Goal: Transaction & Acquisition: Purchase product/service

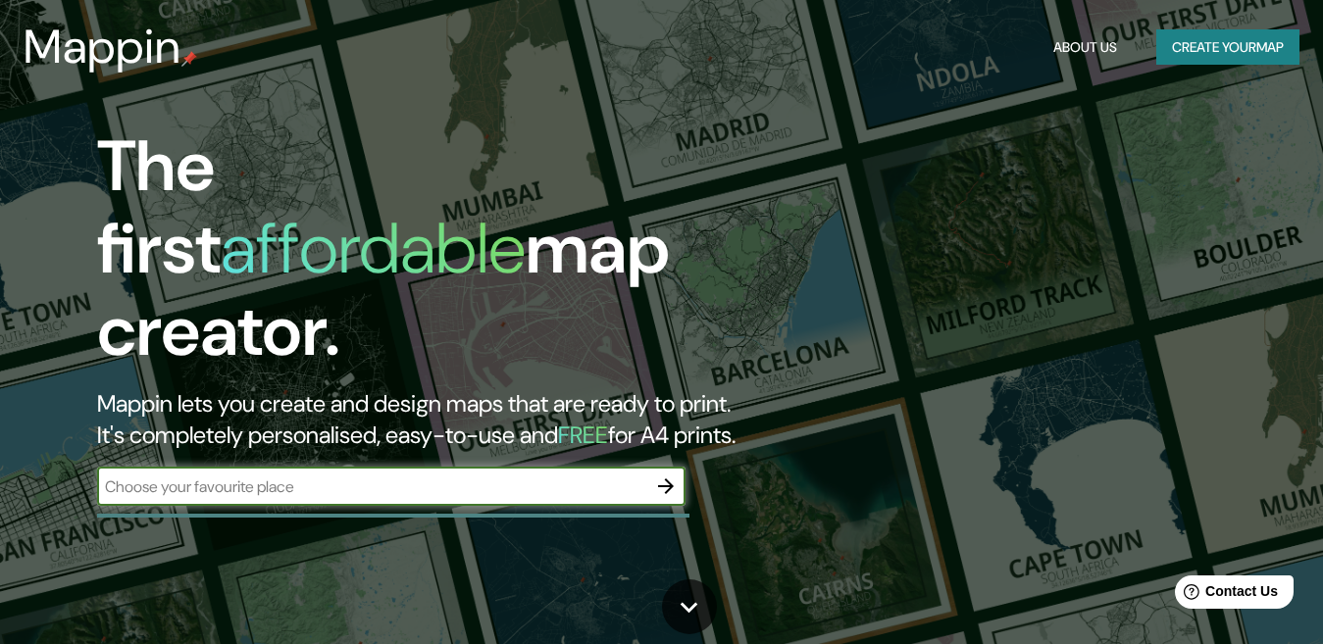
click at [671, 479] on icon "button" at bounding box center [666, 487] width 16 height 16
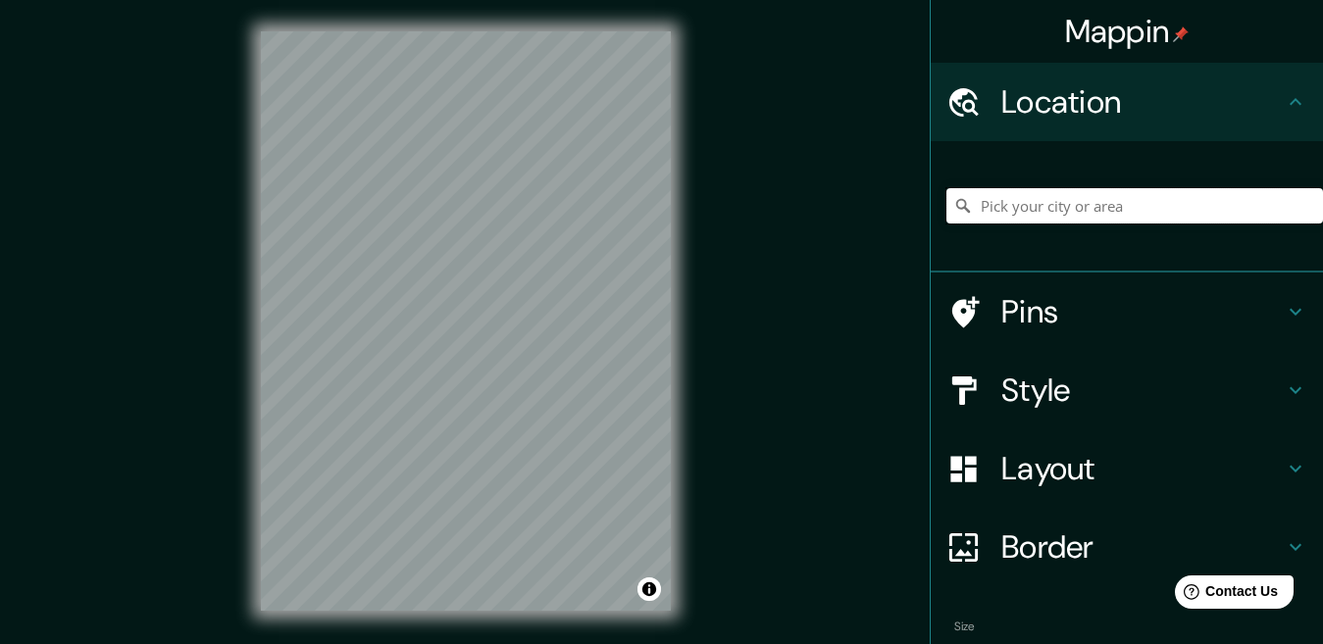
click at [1057, 208] on input "Pick your city or area" at bounding box center [1134, 205] width 377 height 35
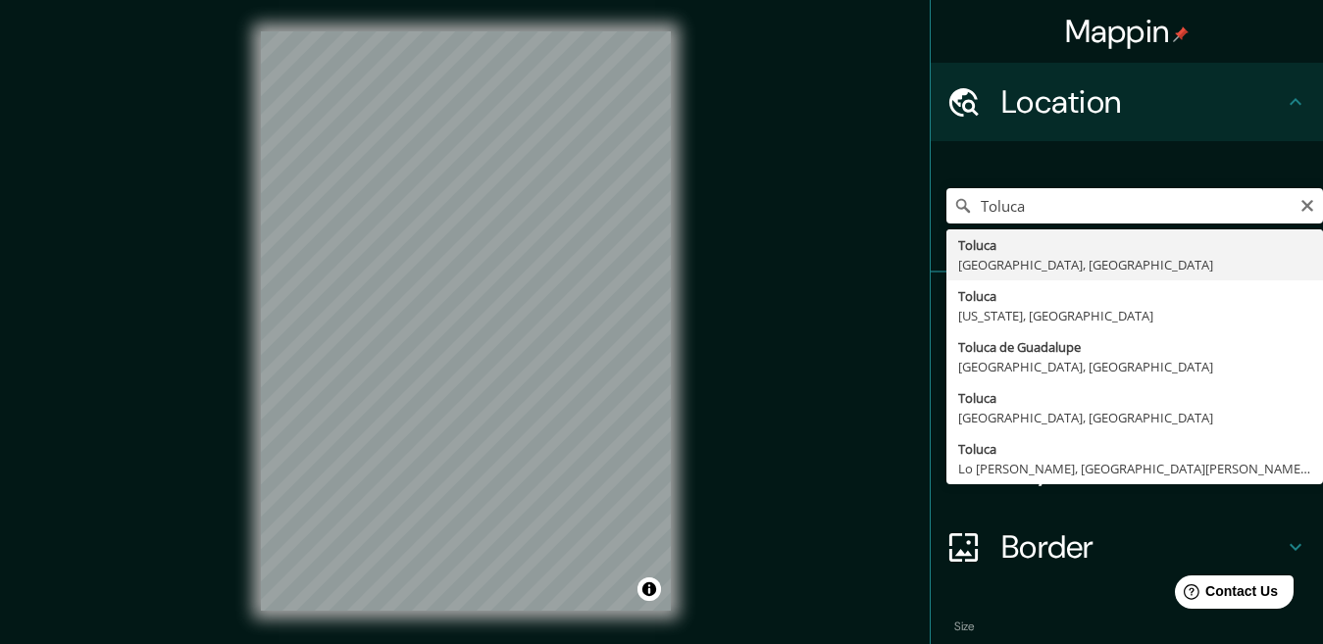
type input "Toluca, Estado de México, México"
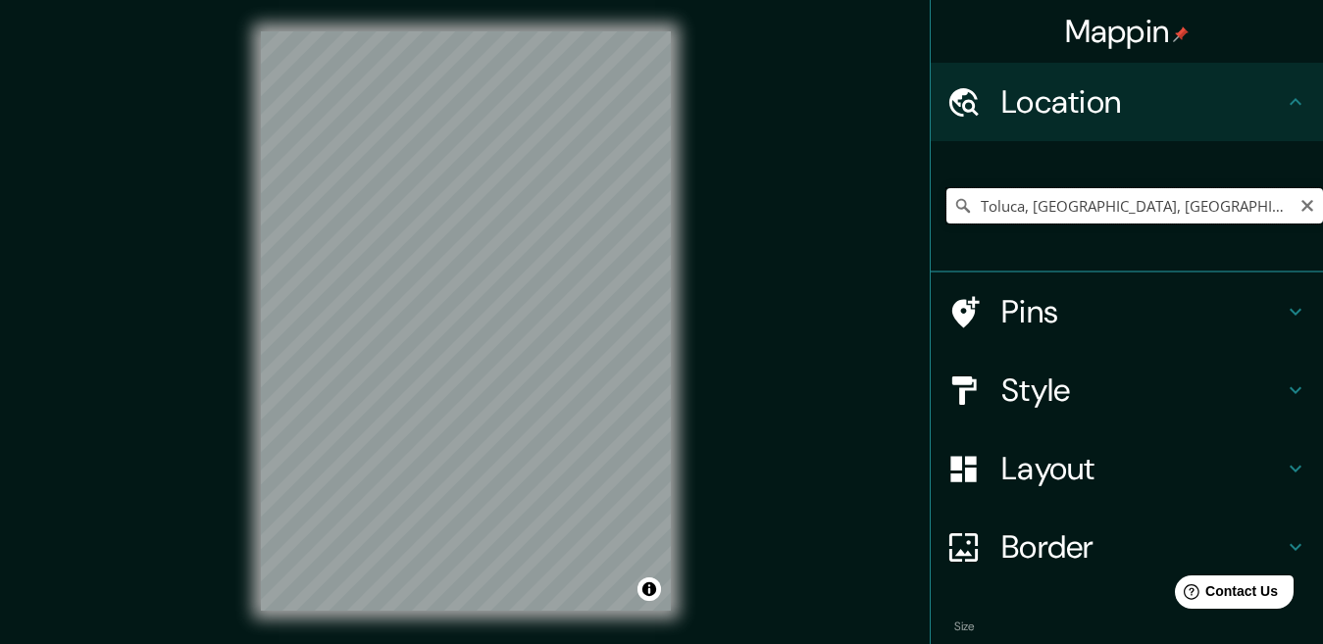
click at [1277, 203] on input "Toluca, Estado de México, México" at bounding box center [1134, 205] width 377 height 35
click at [1300, 210] on icon "Clear" at bounding box center [1308, 206] width 16 height 16
click at [1168, 212] on input "Pick your city or area" at bounding box center [1134, 205] width 377 height 35
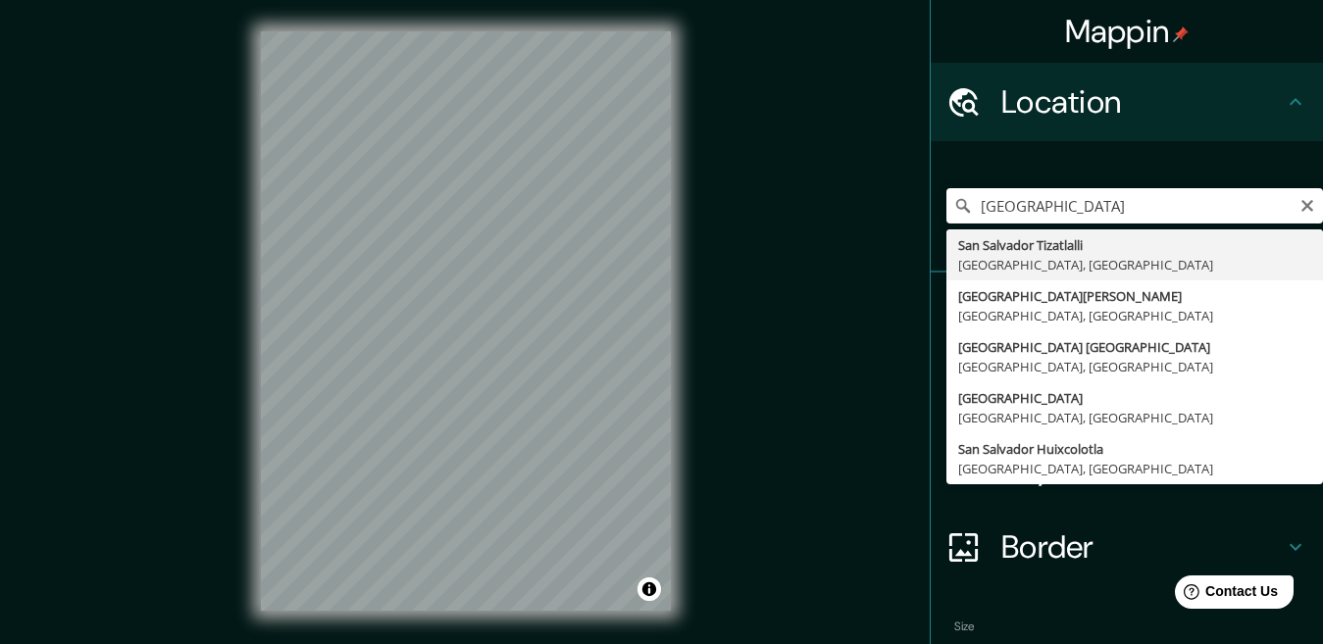
type input "San Salvador Tizatlalli, Estado de México, México"
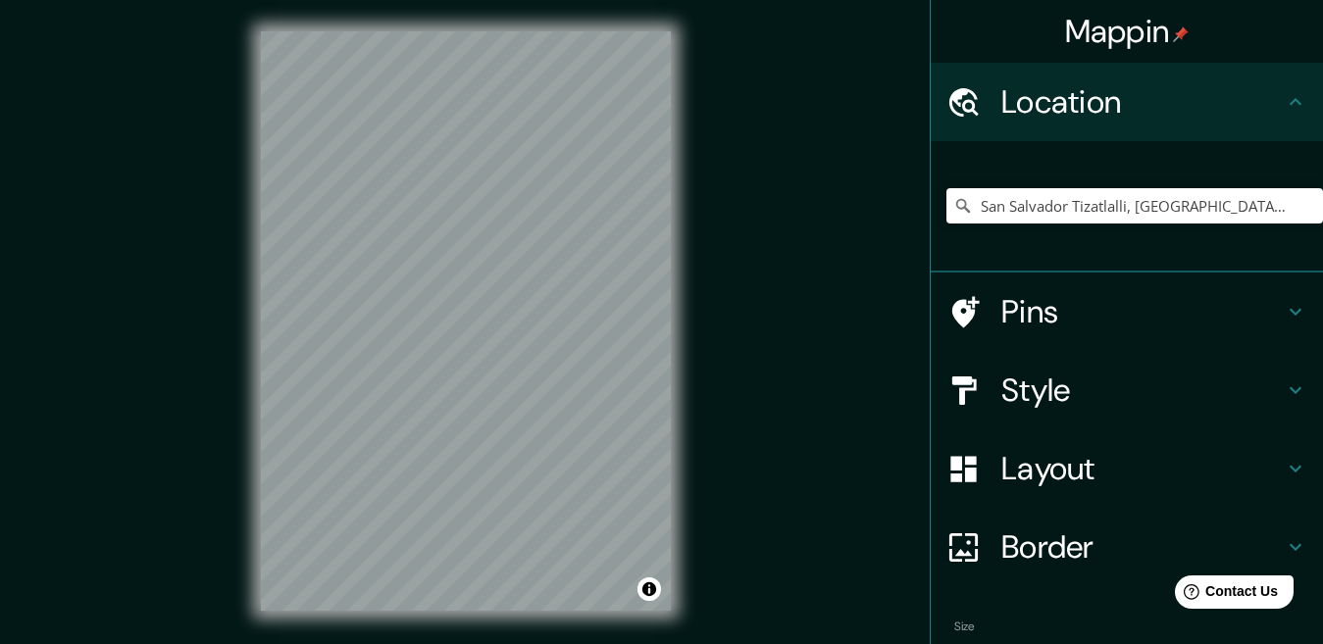
click at [685, 294] on div "© Mapbox © OpenStreetMap Improve this map" at bounding box center [466, 321] width 473 height 642
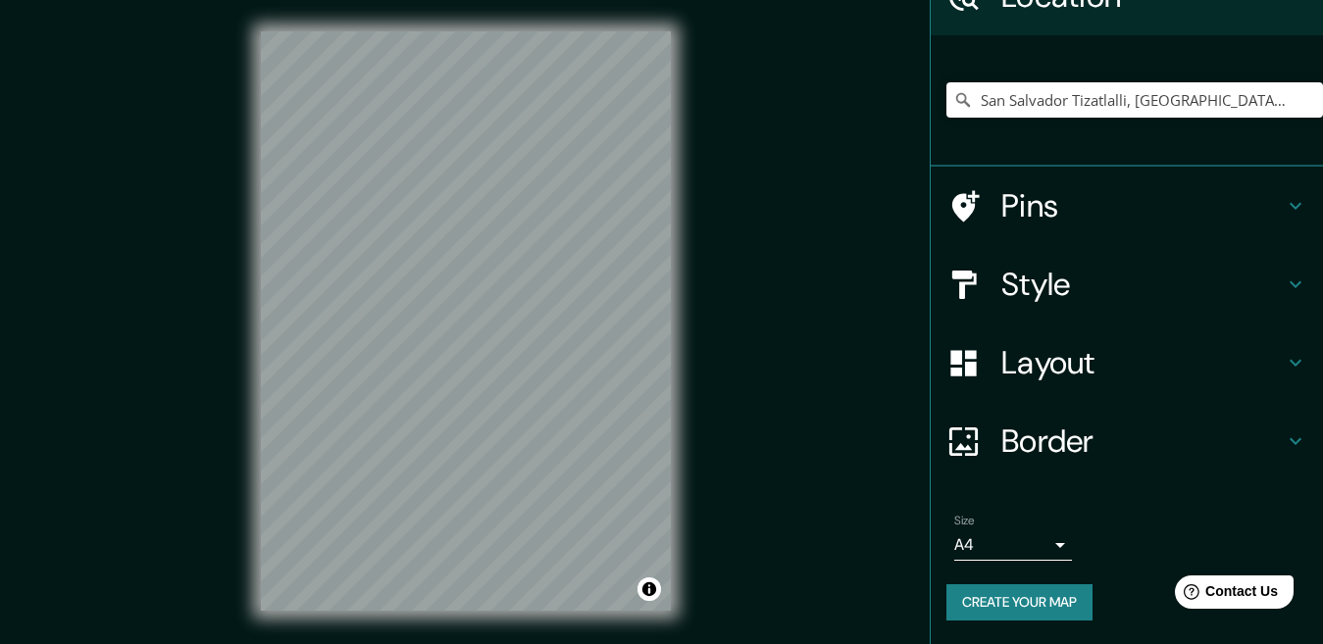
click at [1037, 545] on body "Mappin Location San Salvador Tizatlalli, Estado de México, México Pins Style La…" at bounding box center [661, 322] width 1323 height 644
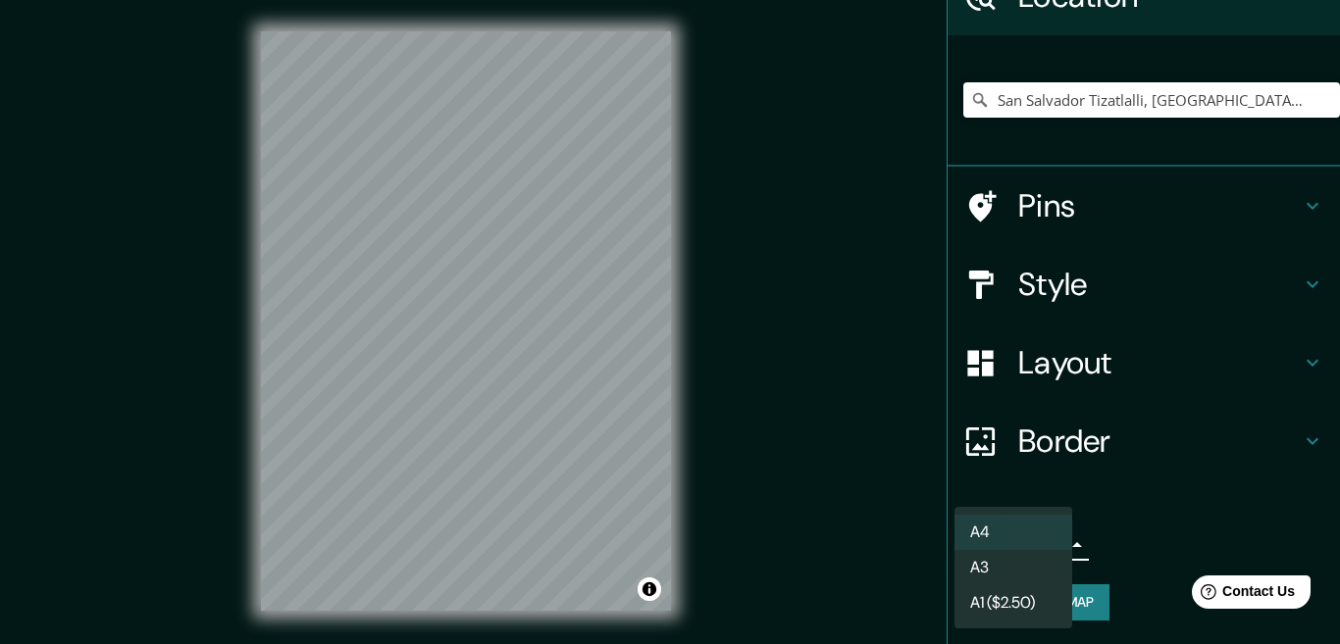
click at [1031, 531] on li "A4" at bounding box center [1013, 532] width 118 height 35
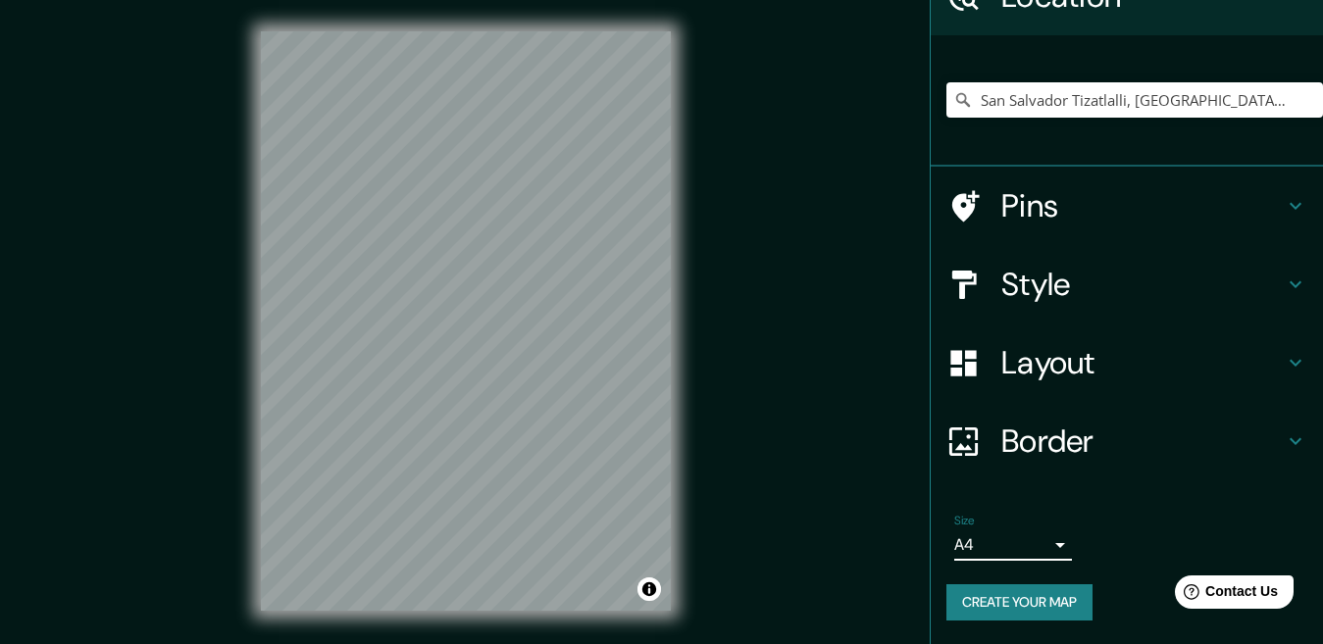
click at [1290, 207] on icon at bounding box center [1296, 206] width 12 height 7
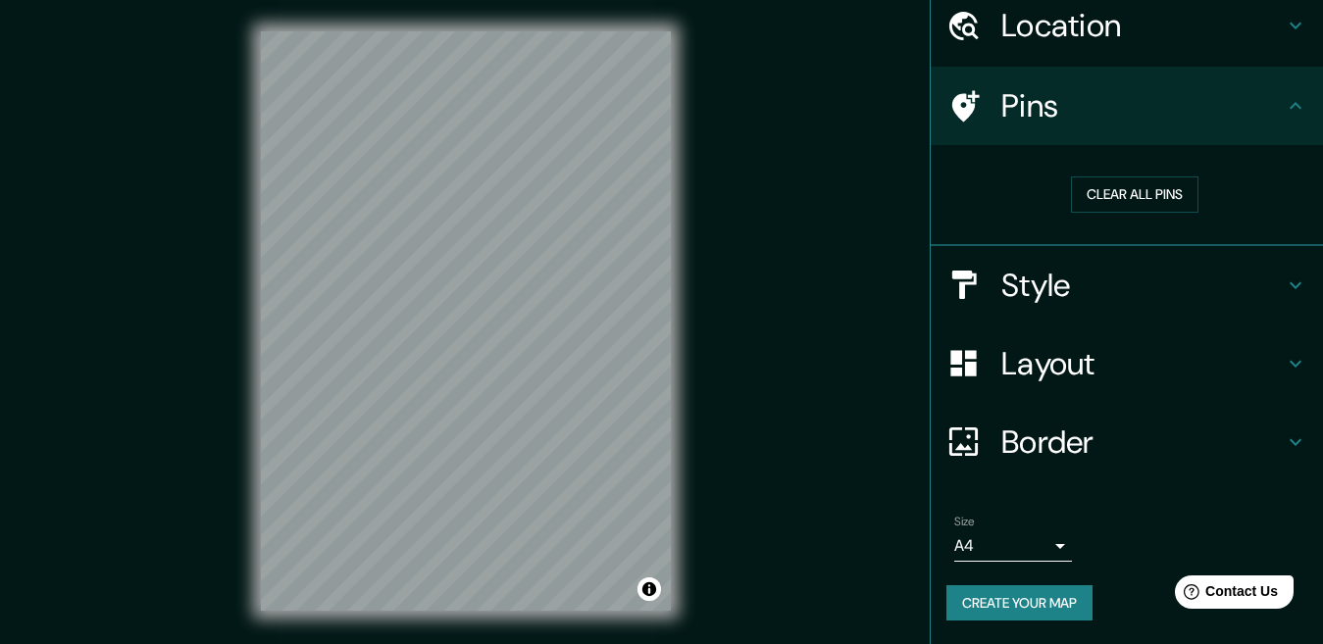
scroll to position [77, 0]
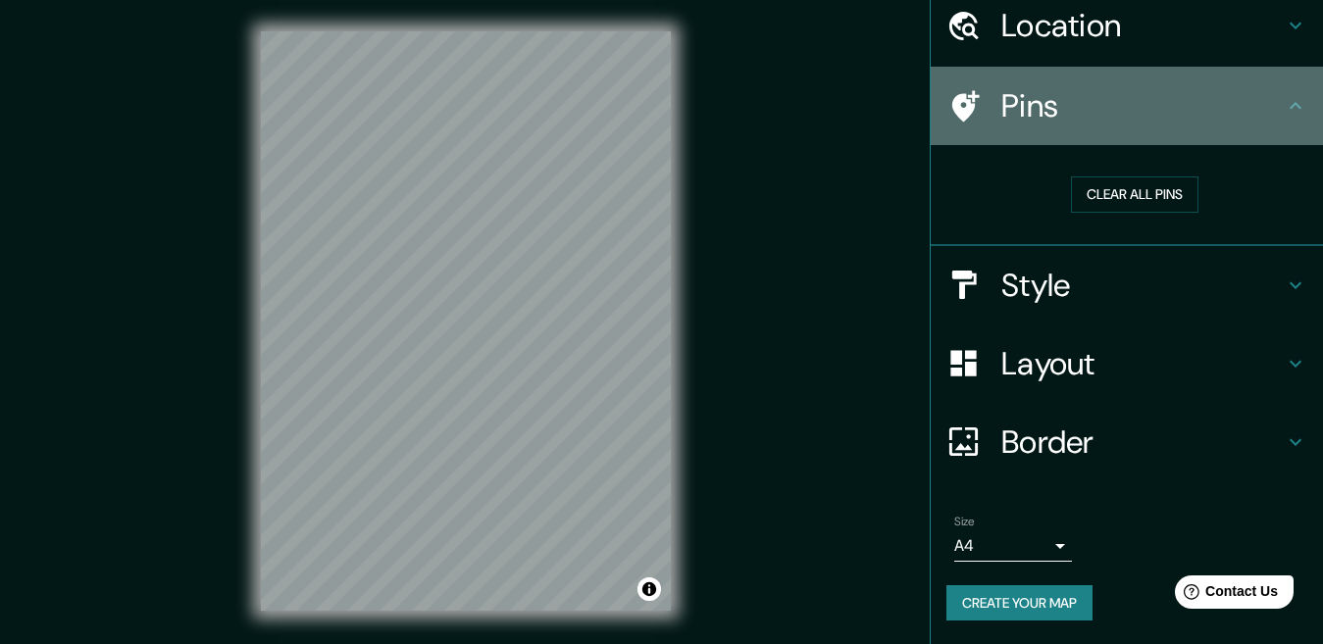
click at [1284, 101] on icon at bounding box center [1296, 106] width 24 height 24
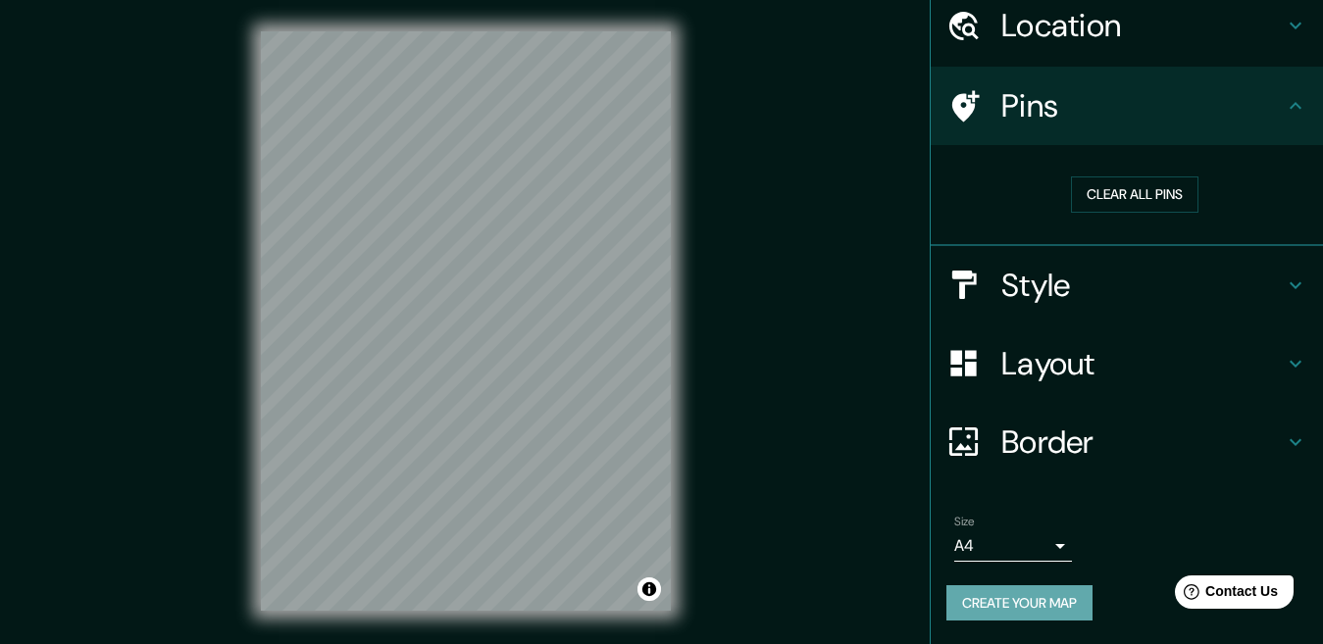
click at [1019, 601] on button "Create your map" at bounding box center [1019, 604] width 146 height 36
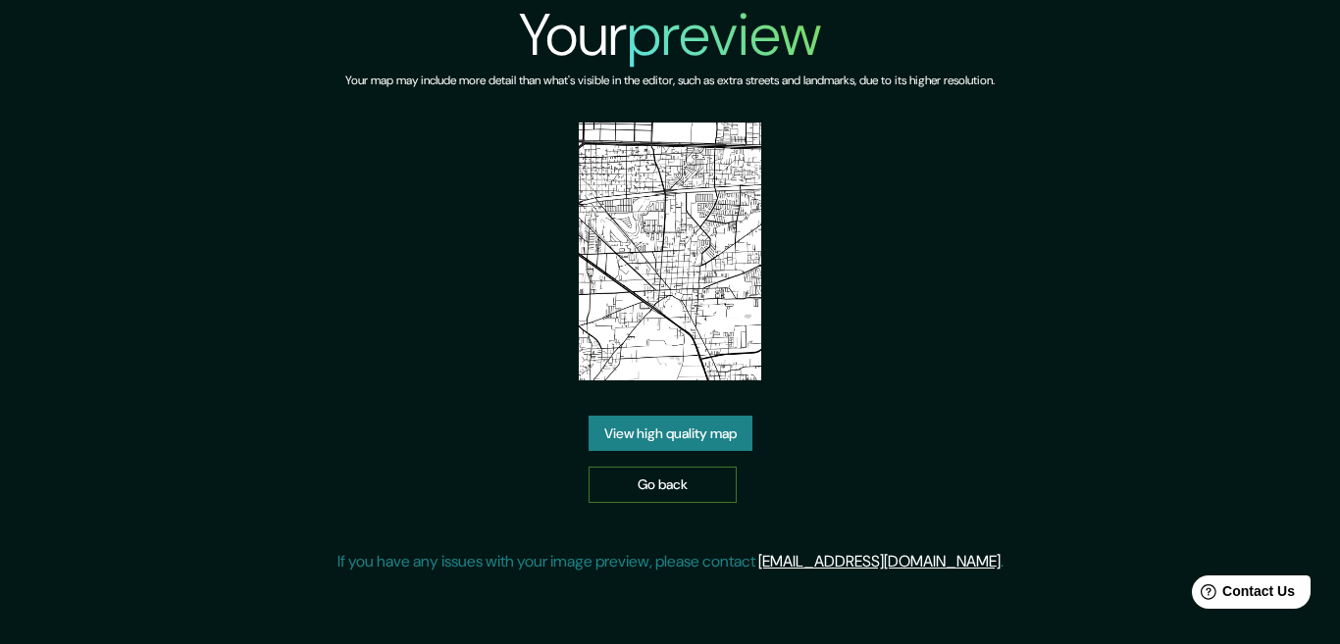
click at [692, 467] on link "Go back" at bounding box center [662, 485] width 148 height 36
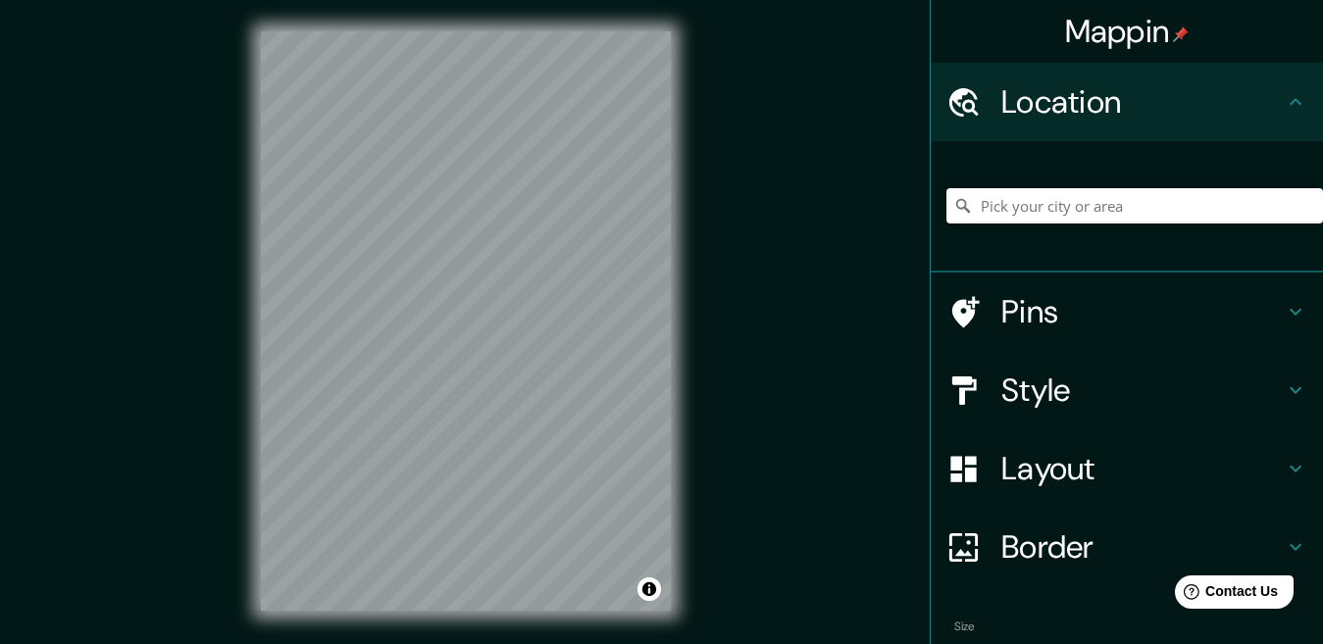
click at [1027, 214] on input "Pick your city or area" at bounding box center [1134, 205] width 377 height 35
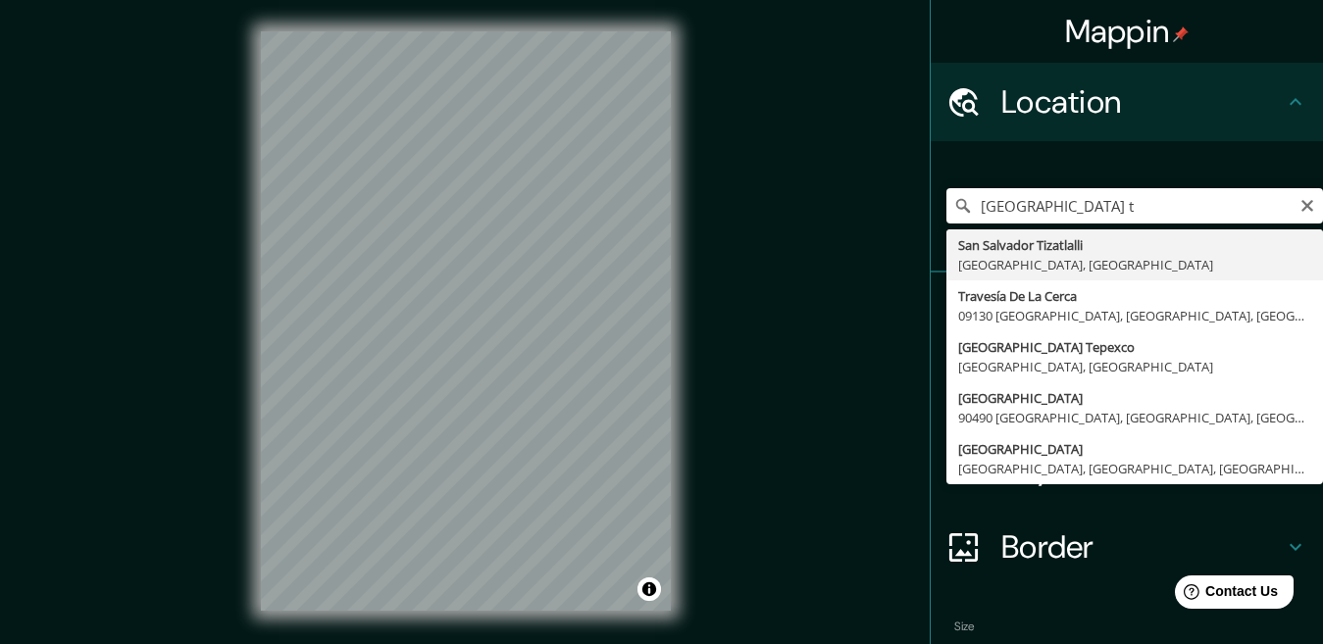
type input "San [PERSON_NAME], [GEOGRAPHIC_DATA], [GEOGRAPHIC_DATA]"
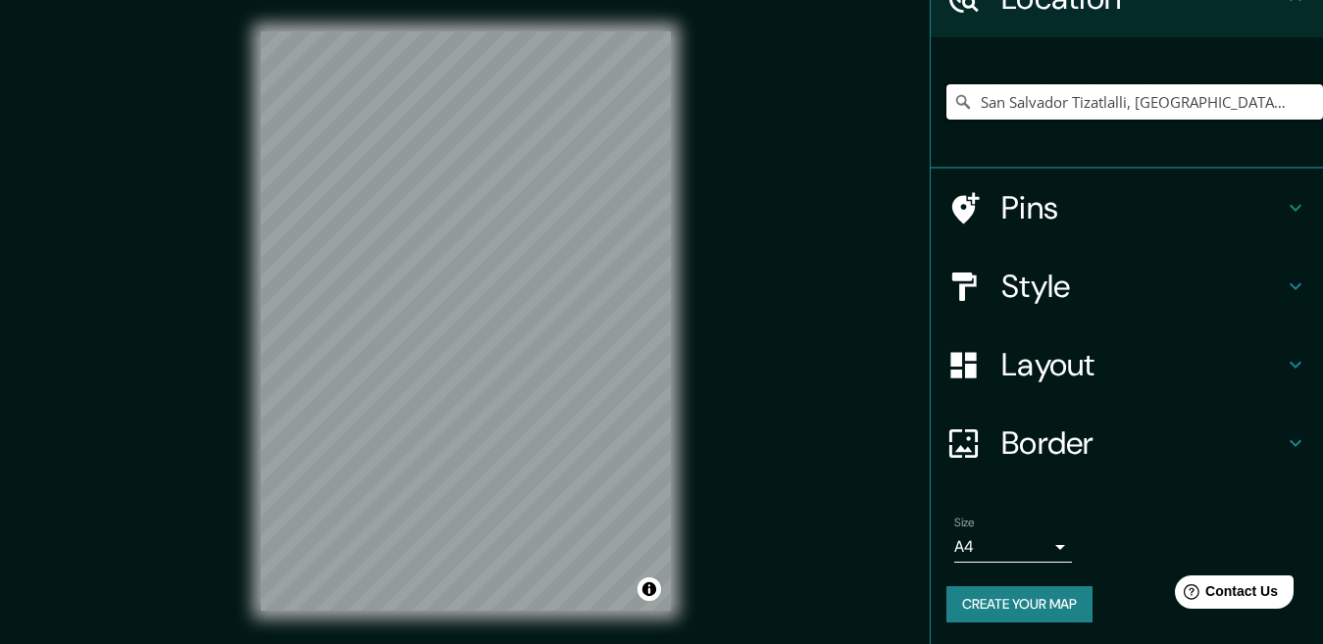
scroll to position [106, 0]
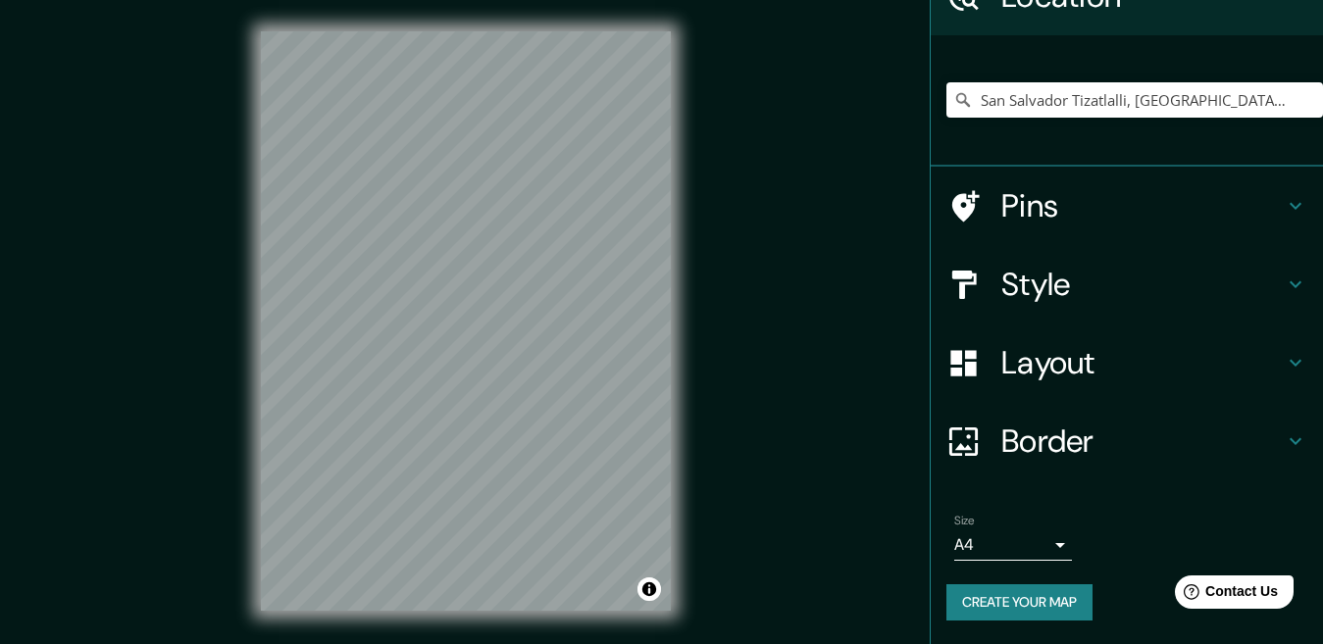
click at [1284, 282] on icon at bounding box center [1296, 285] width 24 height 24
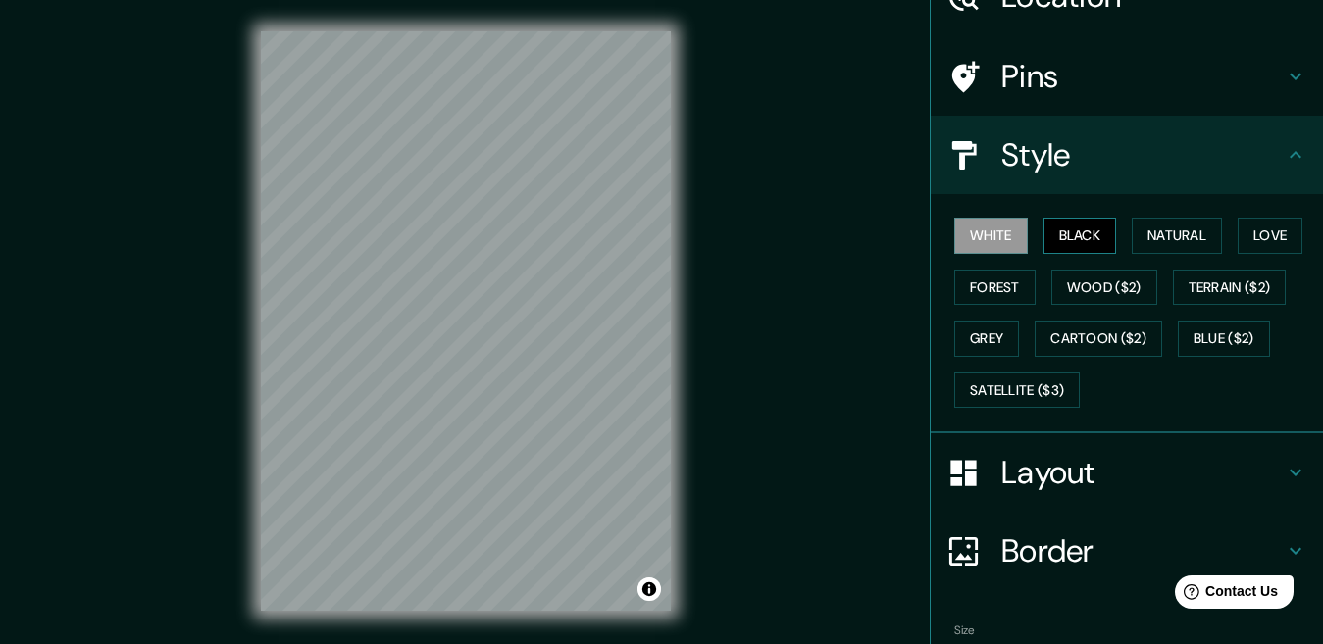
click at [1055, 230] on button "Black" at bounding box center [1081, 236] width 74 height 36
click at [994, 230] on button "White" at bounding box center [991, 236] width 74 height 36
click at [982, 334] on button "Grey" at bounding box center [986, 339] width 65 height 36
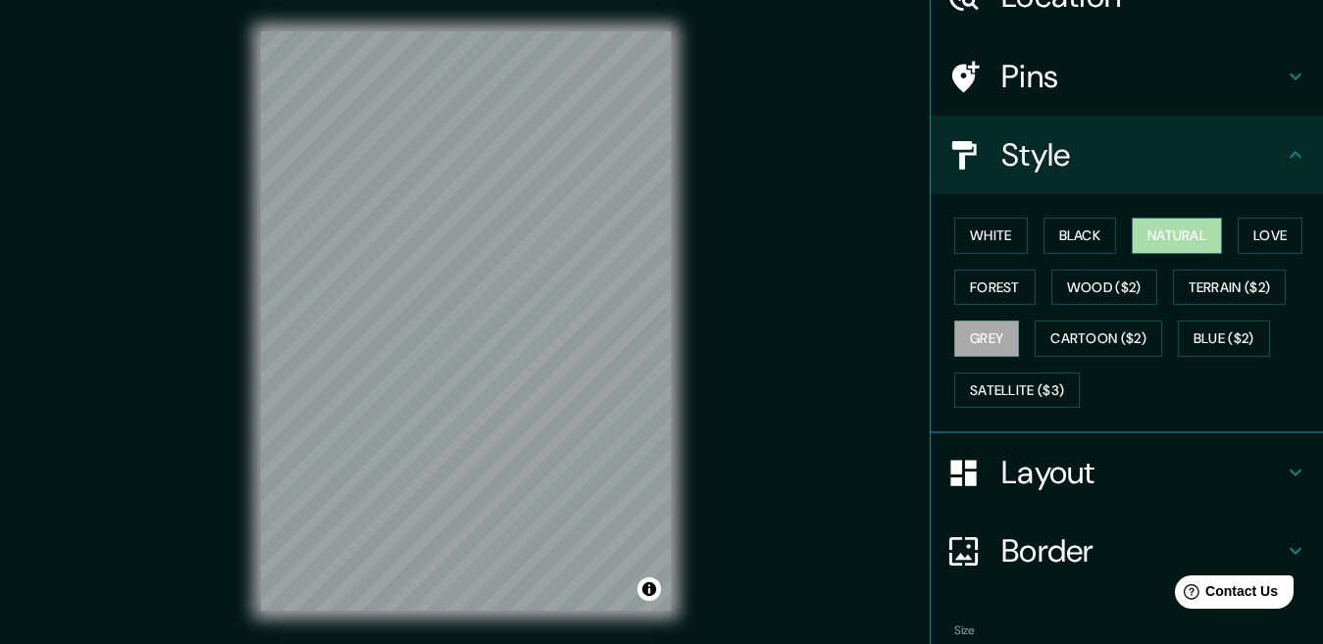
click at [1180, 238] on button "Natural" at bounding box center [1177, 236] width 90 height 36
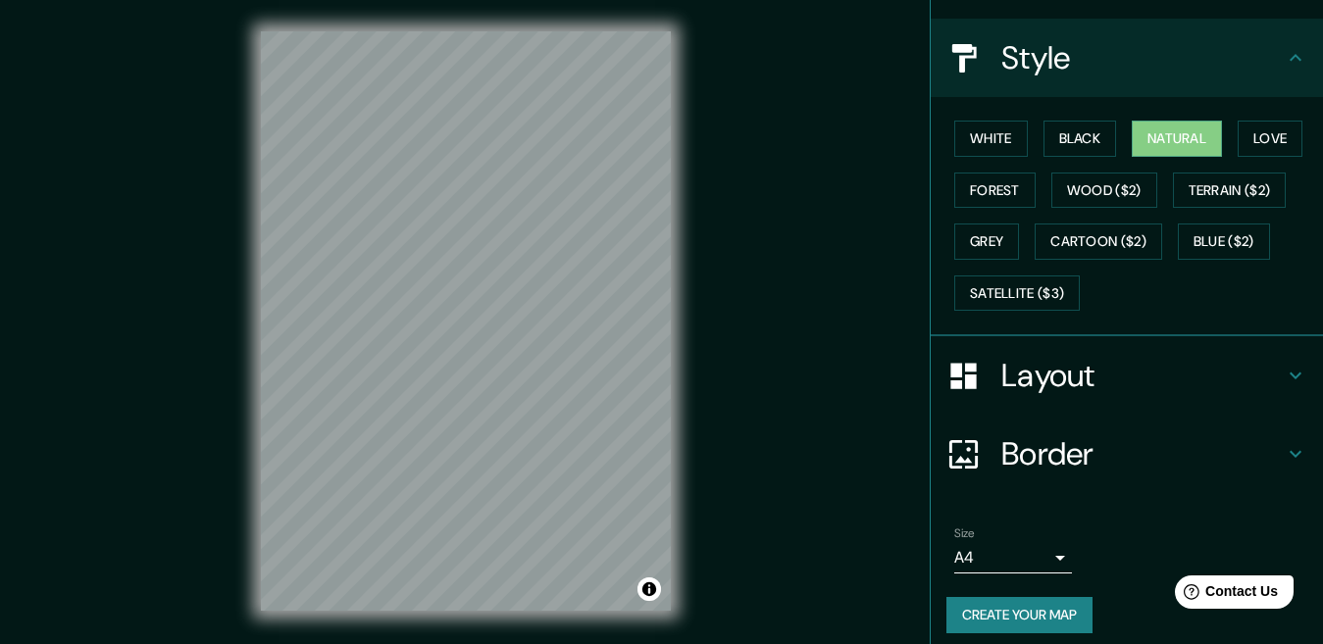
scroll to position [216, 0]
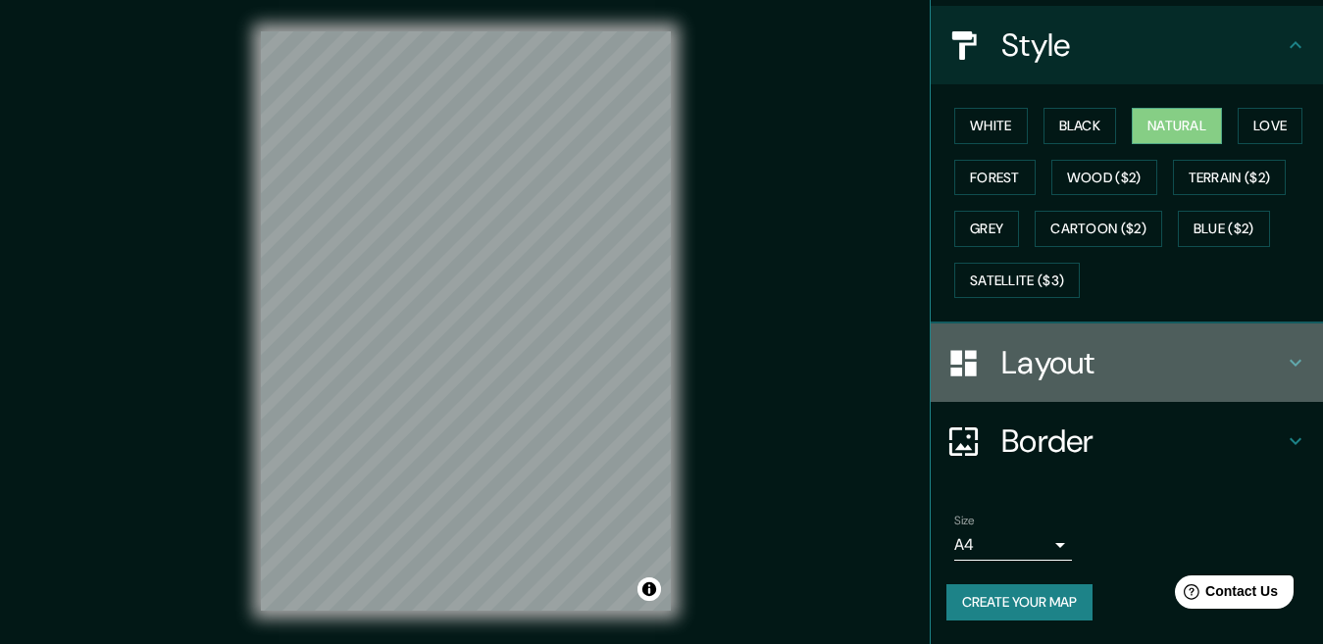
click at [1284, 354] on icon at bounding box center [1296, 363] width 24 height 24
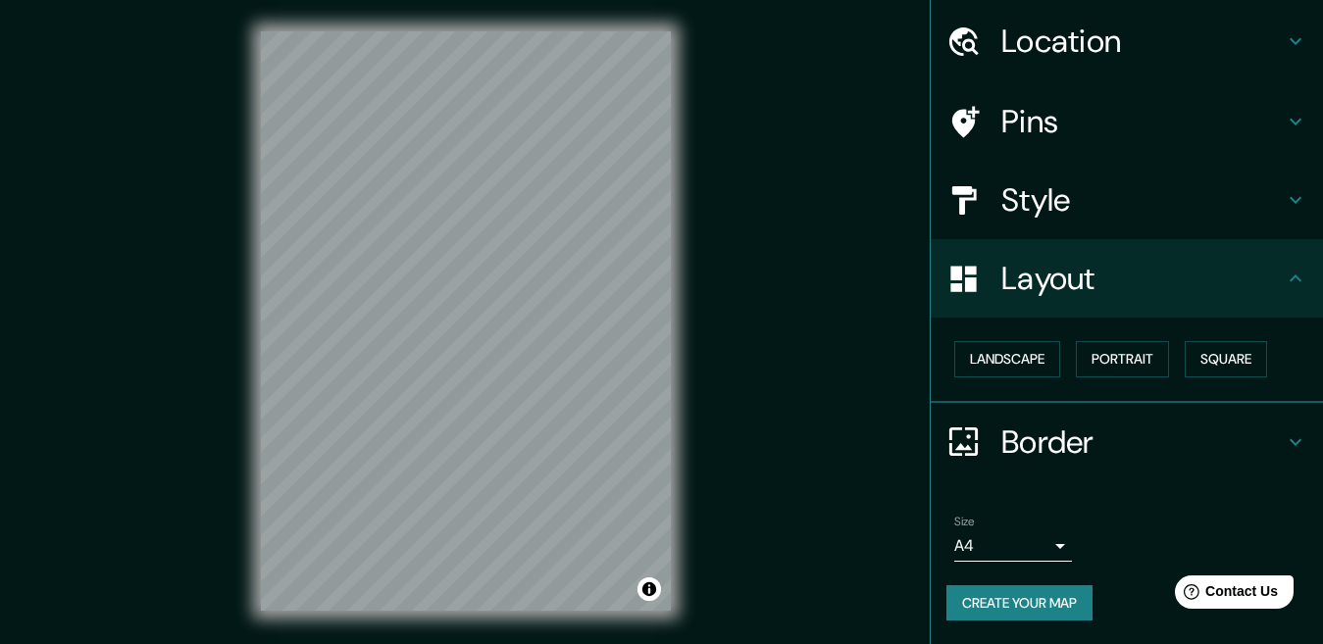
scroll to position [61, 0]
click at [979, 355] on button "Landscape" at bounding box center [1007, 359] width 106 height 36
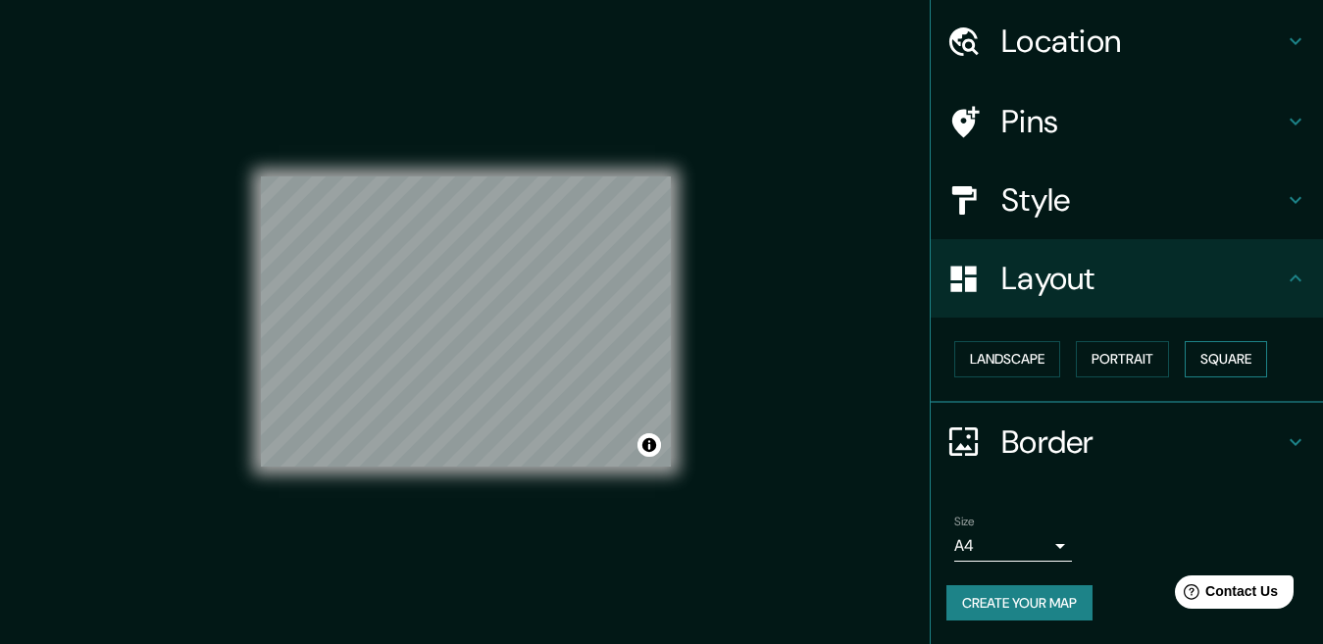
click at [1213, 360] on button "Square" at bounding box center [1226, 359] width 82 height 36
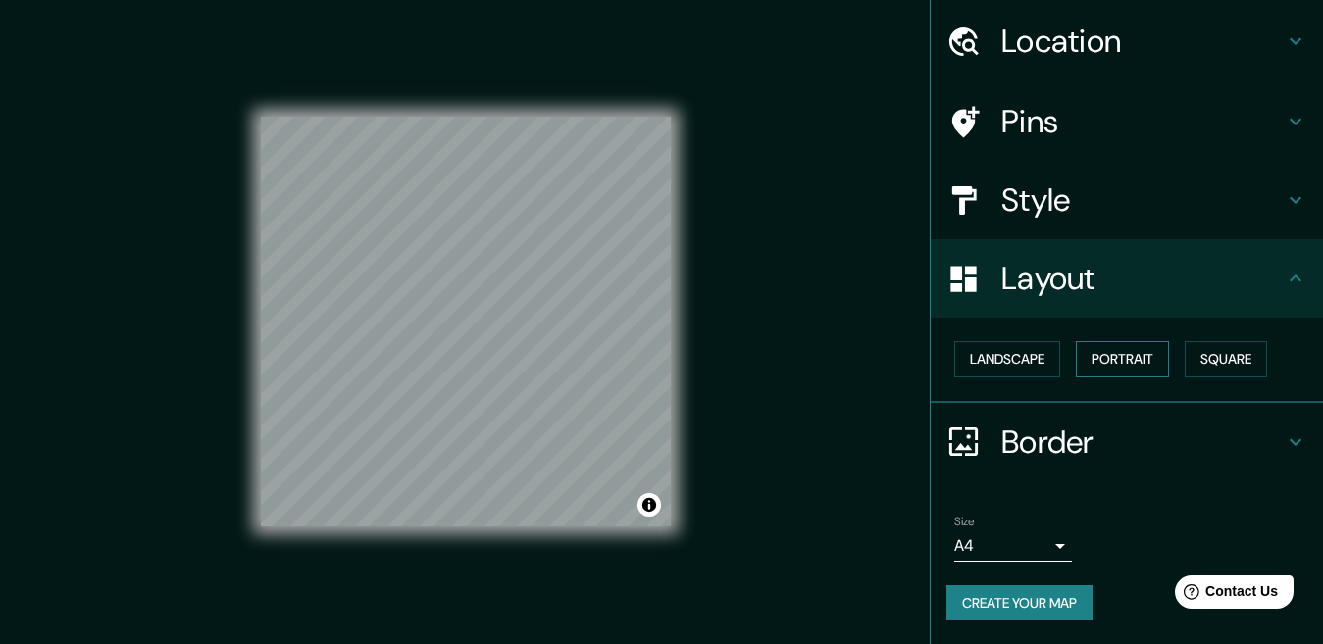
click at [1120, 357] on button "Portrait" at bounding box center [1122, 359] width 93 height 36
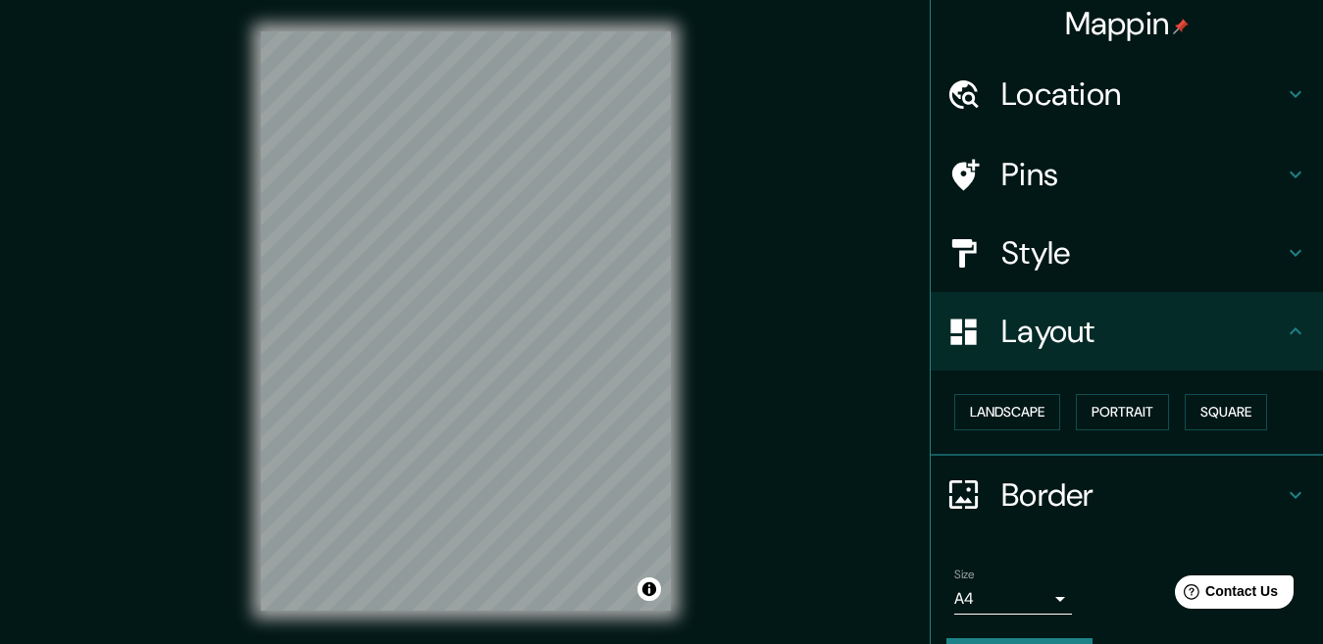
scroll to position [0, 0]
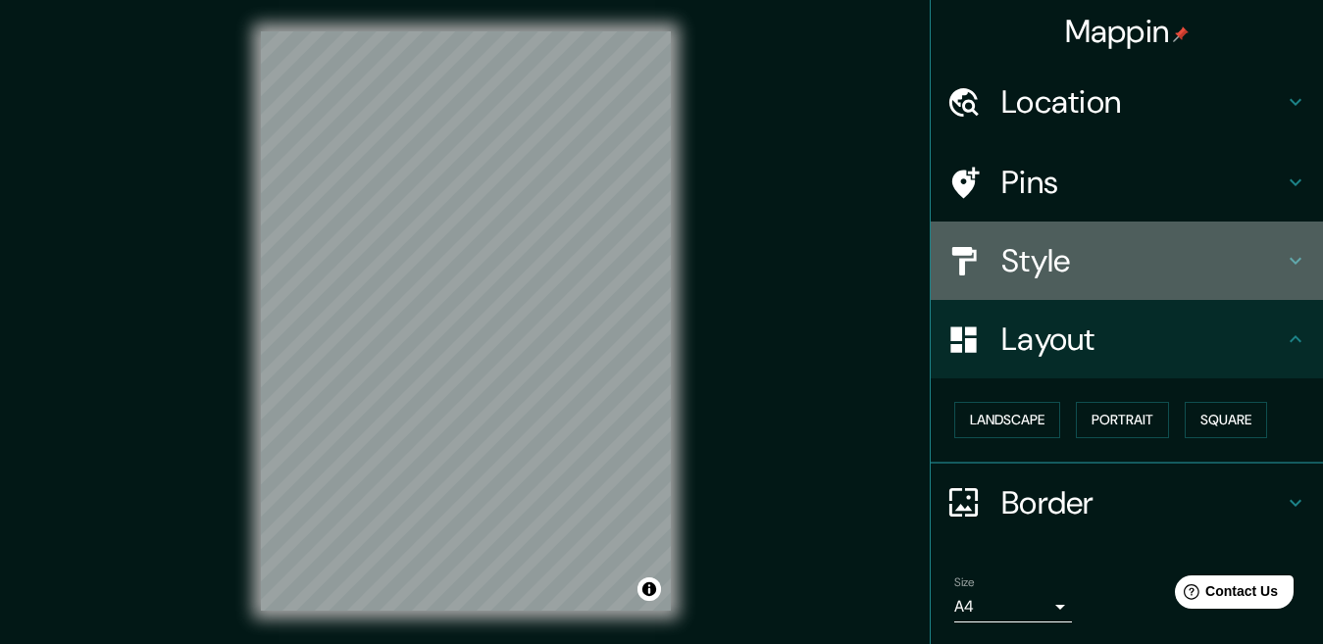
click at [1284, 266] on icon at bounding box center [1296, 261] width 24 height 24
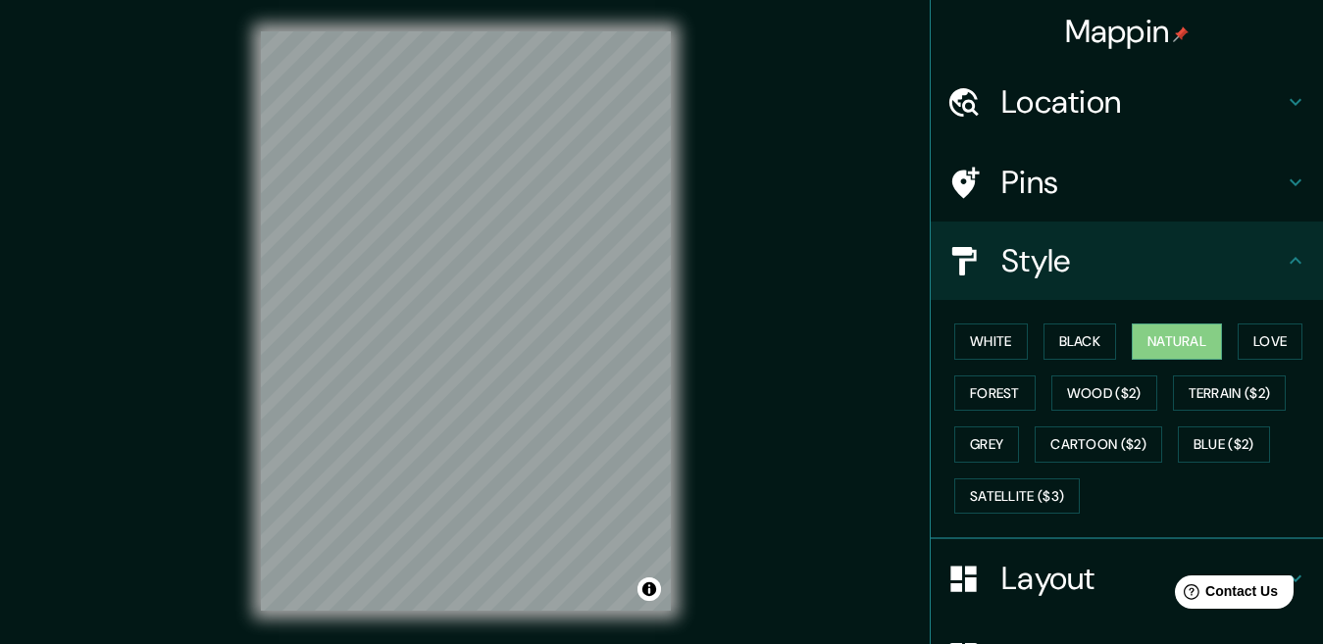
click at [1284, 189] on icon at bounding box center [1296, 183] width 24 height 24
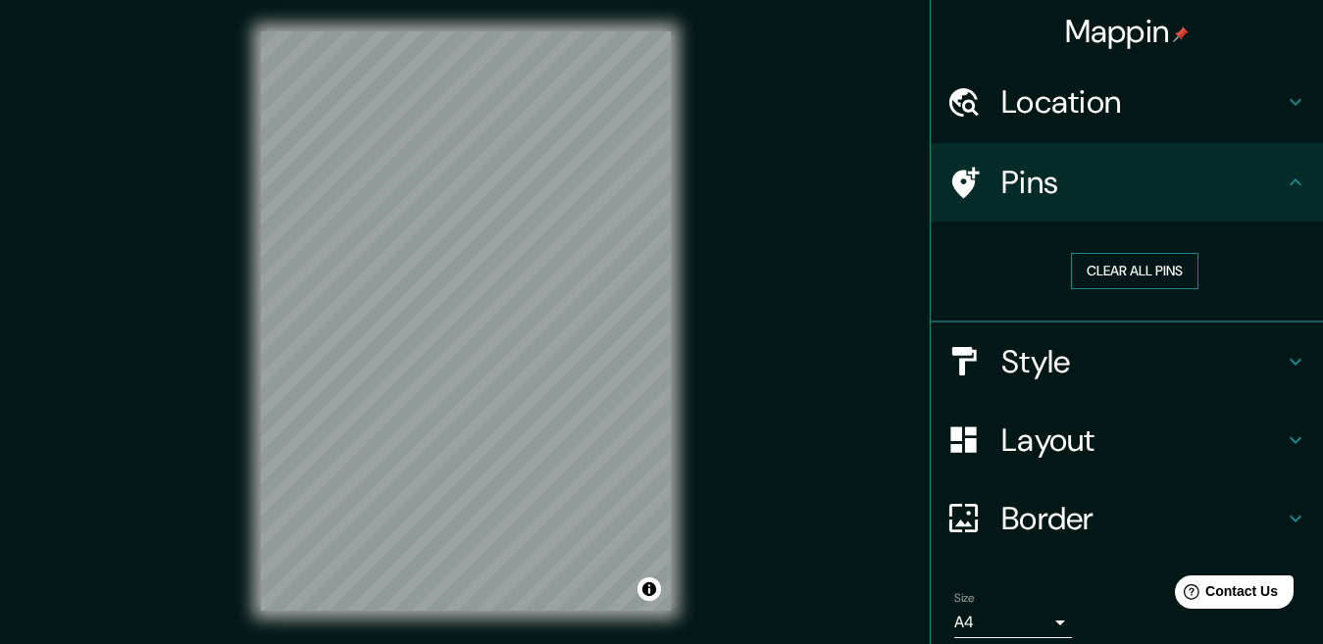
click at [1098, 274] on button "Clear all pins" at bounding box center [1135, 271] width 128 height 36
click at [1103, 262] on button "Clear all pins" at bounding box center [1135, 271] width 128 height 36
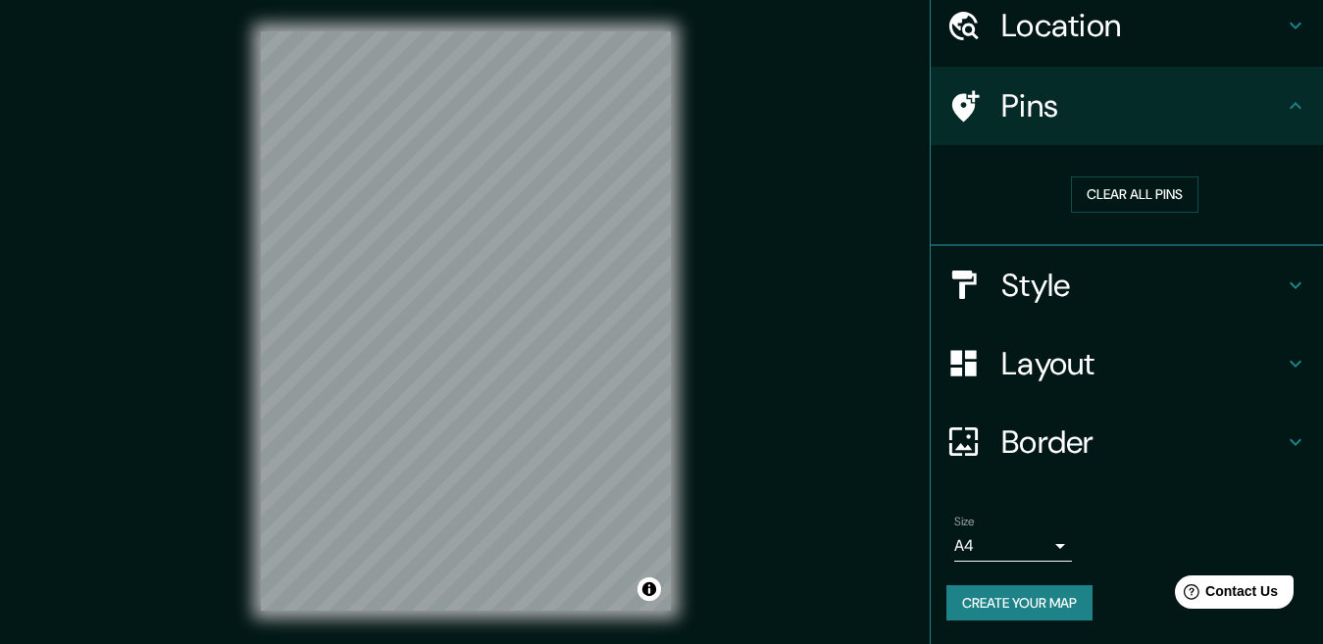
scroll to position [29, 0]
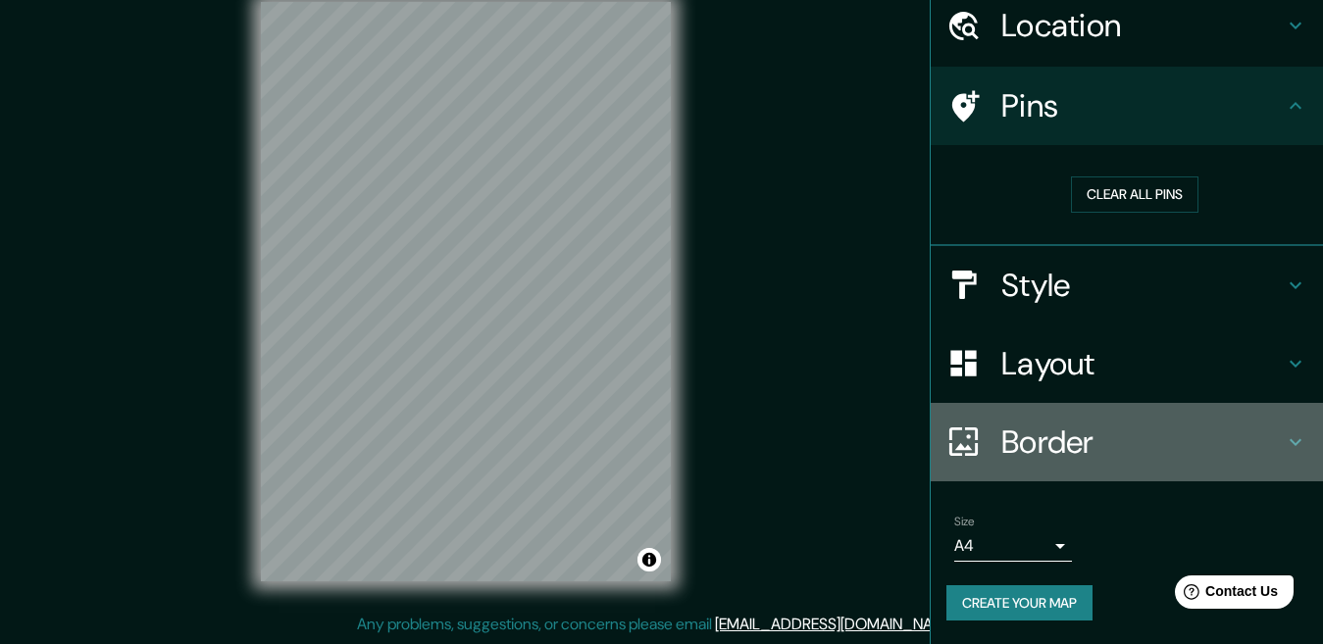
click at [1284, 437] on icon at bounding box center [1296, 443] width 24 height 24
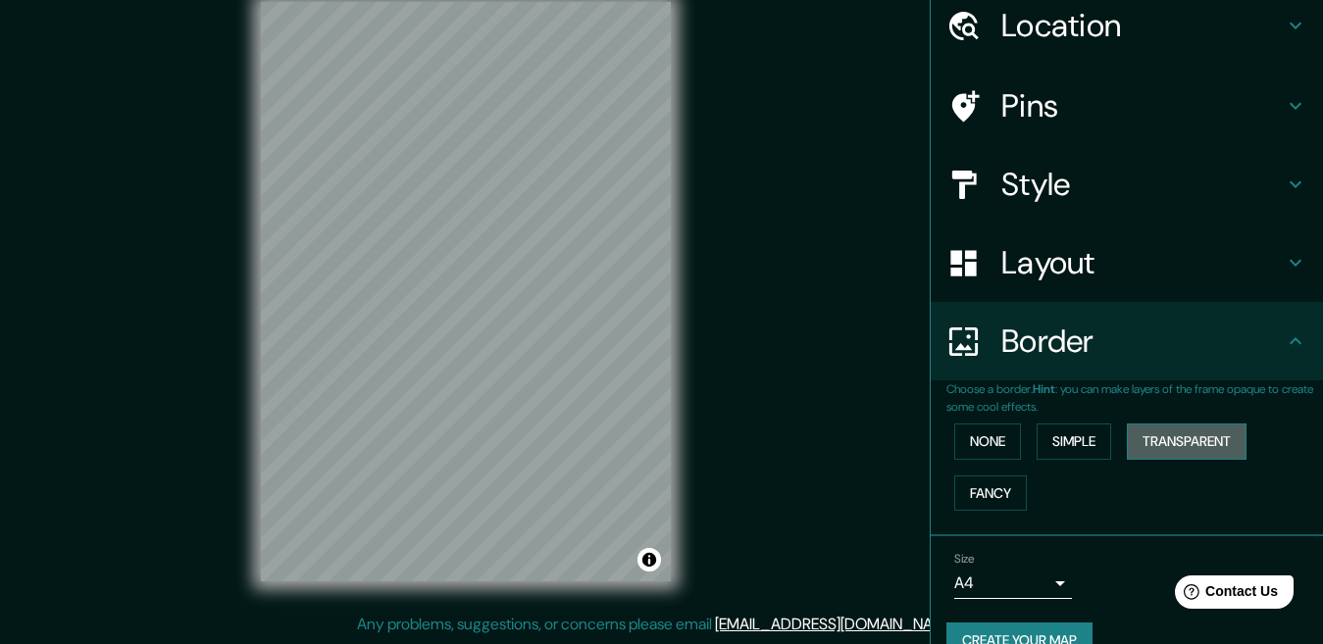
click at [1186, 436] on button "Transparent" at bounding box center [1187, 442] width 120 height 36
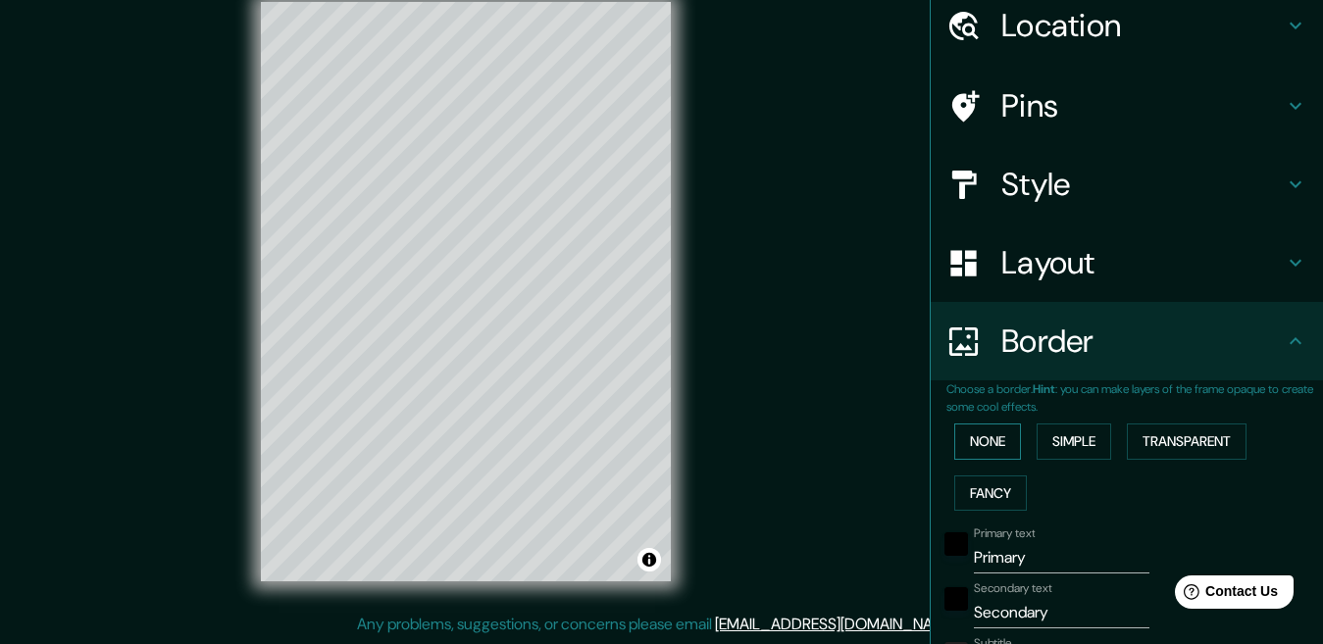
click at [977, 435] on button "None" at bounding box center [987, 442] width 67 height 36
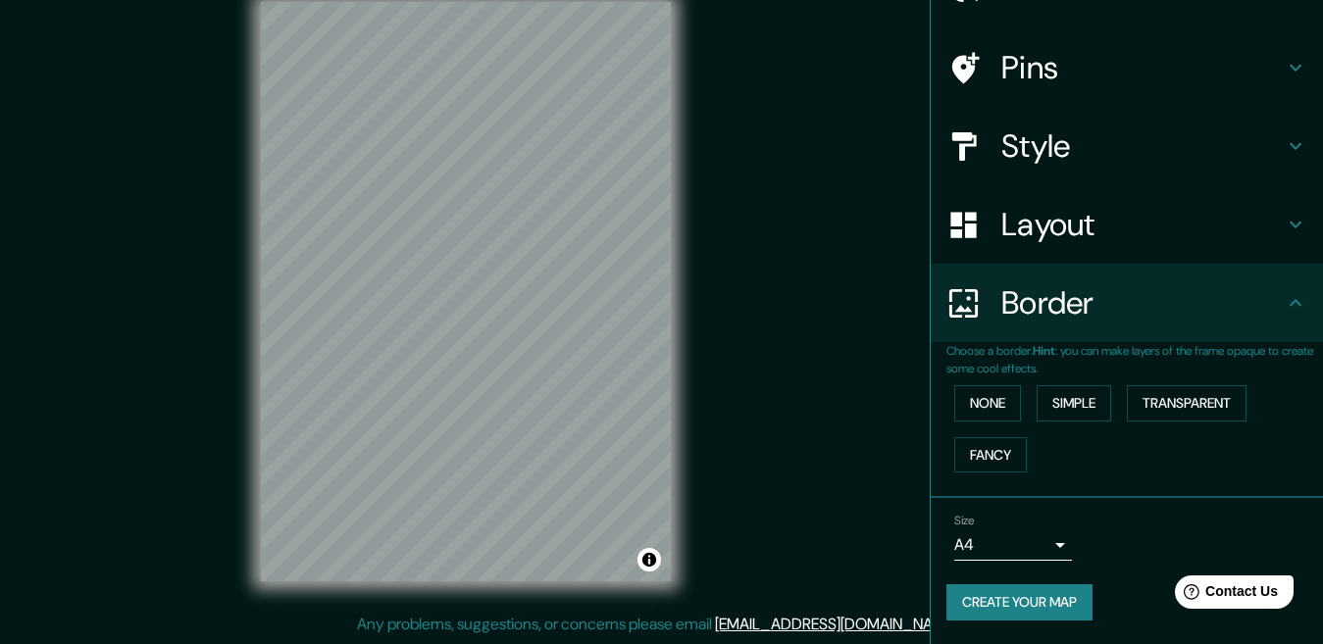
scroll to position [0, 0]
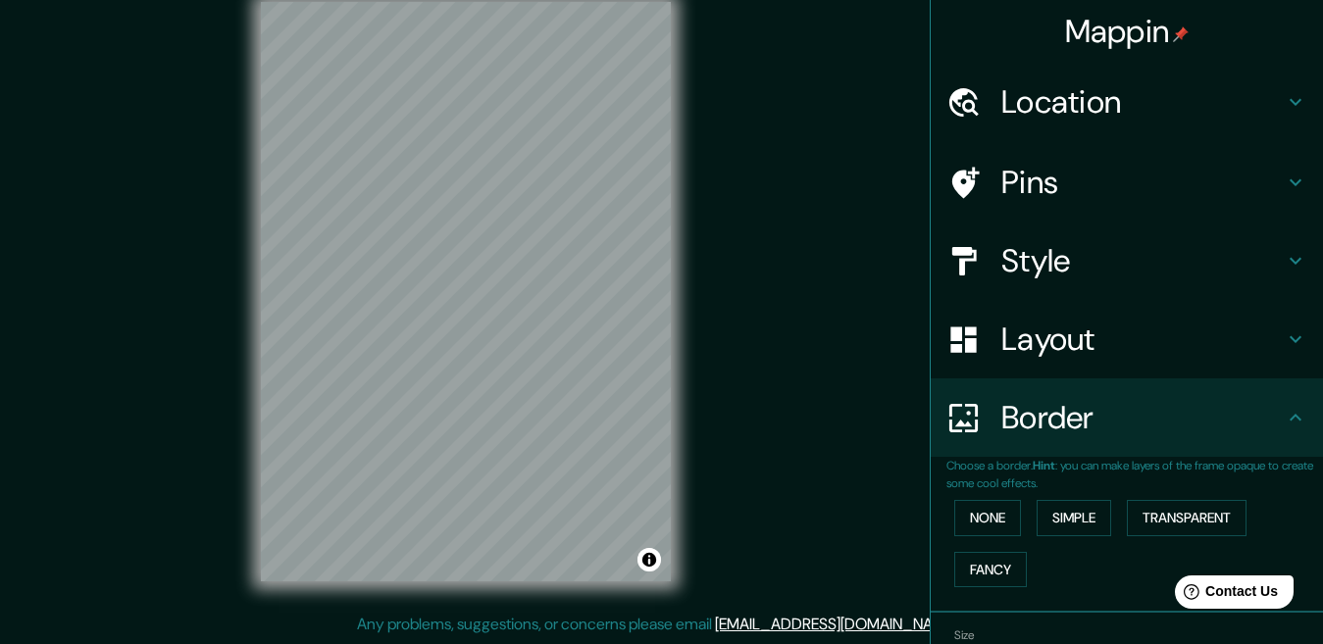
click at [1284, 258] on icon at bounding box center [1296, 261] width 24 height 24
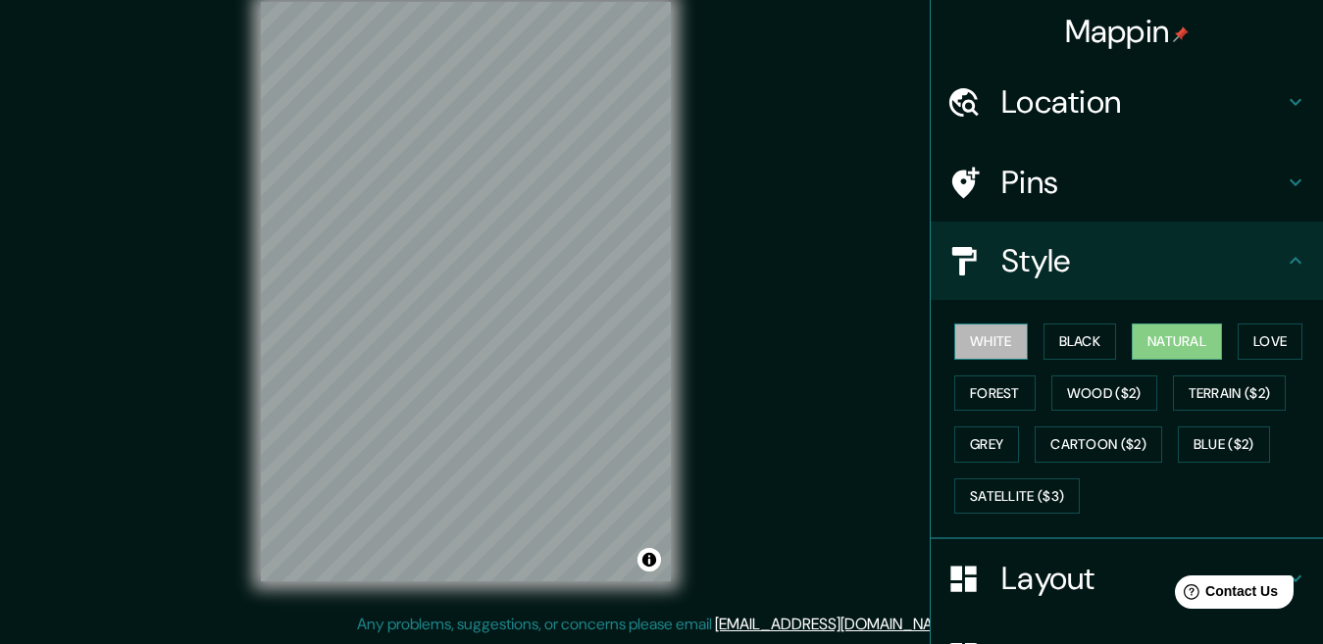
click at [971, 332] on button "White" at bounding box center [991, 342] width 74 height 36
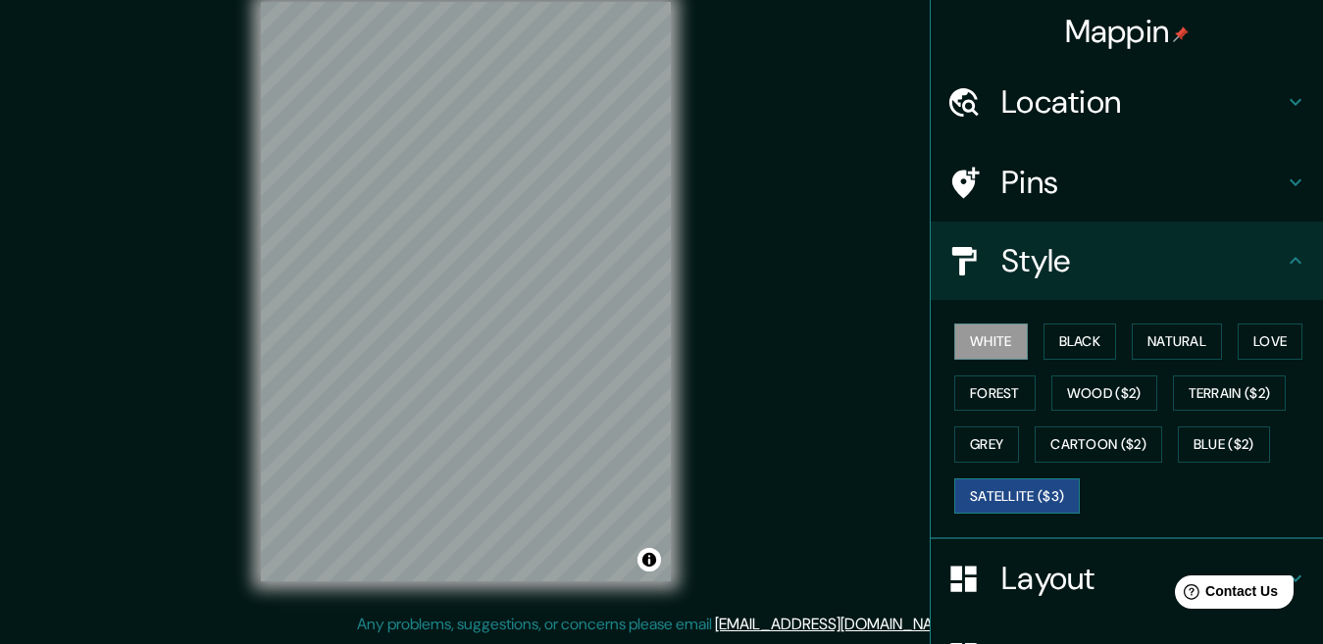
click at [974, 488] on button "Satellite ($3)" at bounding box center [1017, 497] width 126 height 36
click at [1103, 437] on button "Cartoon ($2)" at bounding box center [1099, 445] width 128 height 36
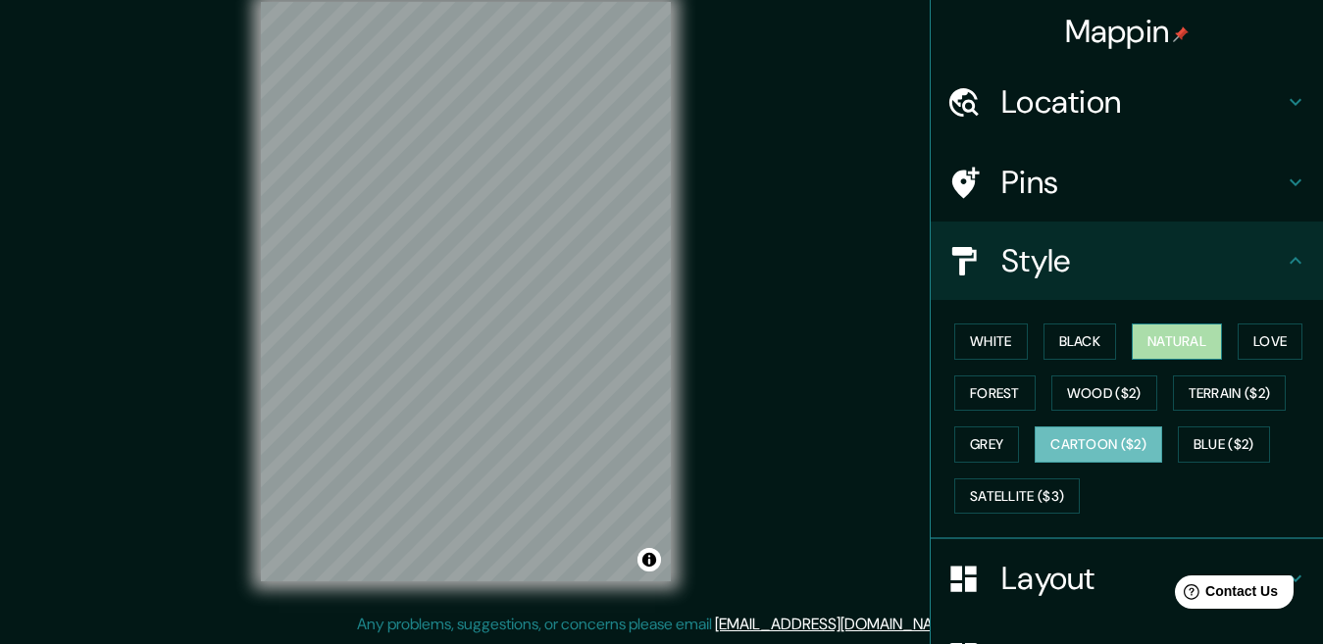
click at [1161, 331] on button "Natural" at bounding box center [1177, 342] width 90 height 36
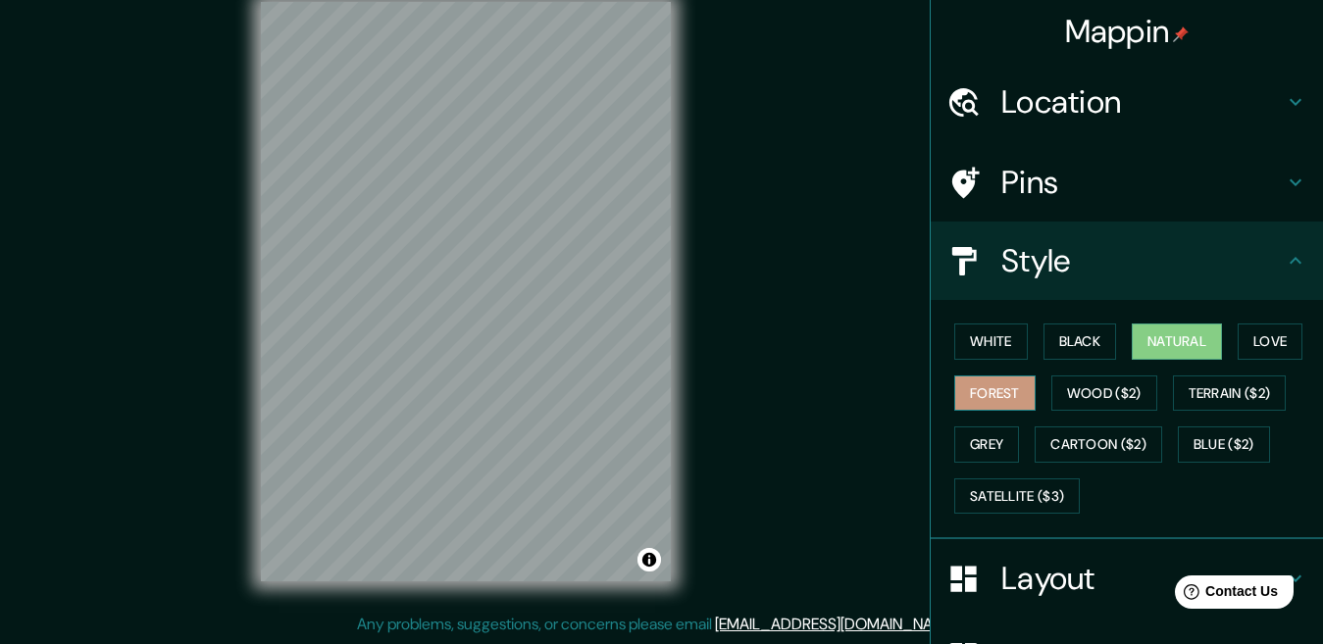
click at [975, 385] on button "Forest" at bounding box center [994, 394] width 81 height 36
click at [970, 438] on button "Grey" at bounding box center [986, 445] width 65 height 36
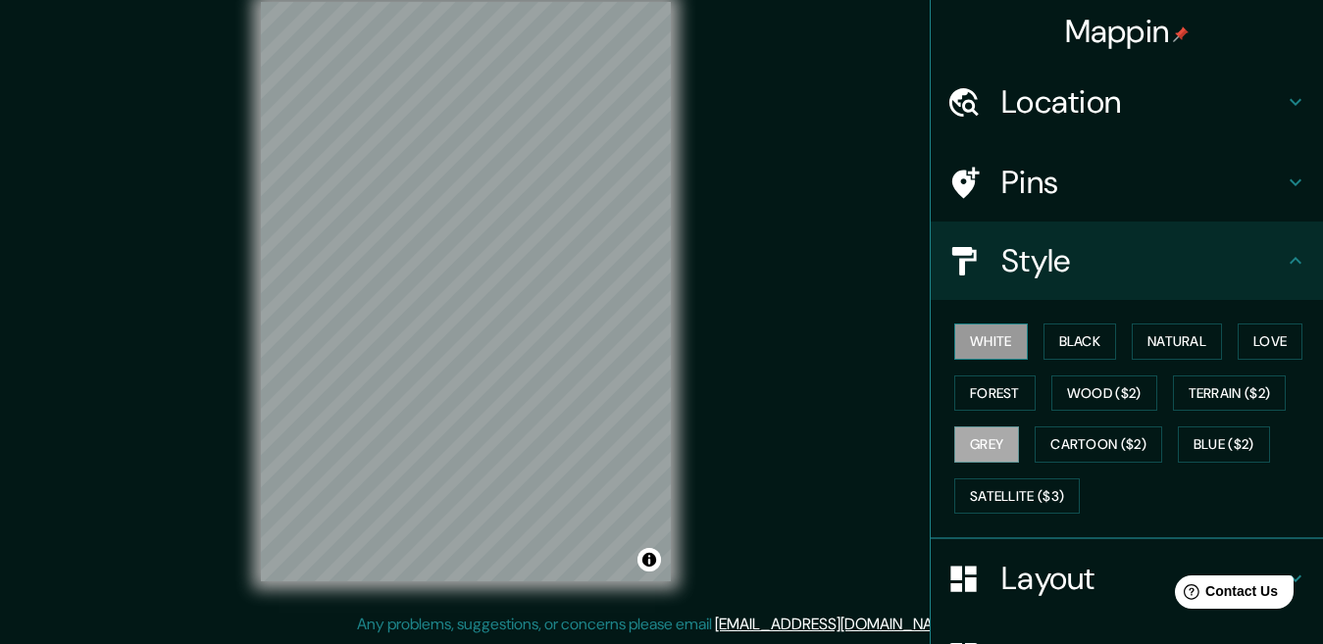
click at [977, 341] on button "White" at bounding box center [991, 342] width 74 height 36
click at [967, 449] on button "Grey" at bounding box center [986, 445] width 65 height 36
click at [973, 388] on button "Forest" at bounding box center [994, 394] width 81 height 36
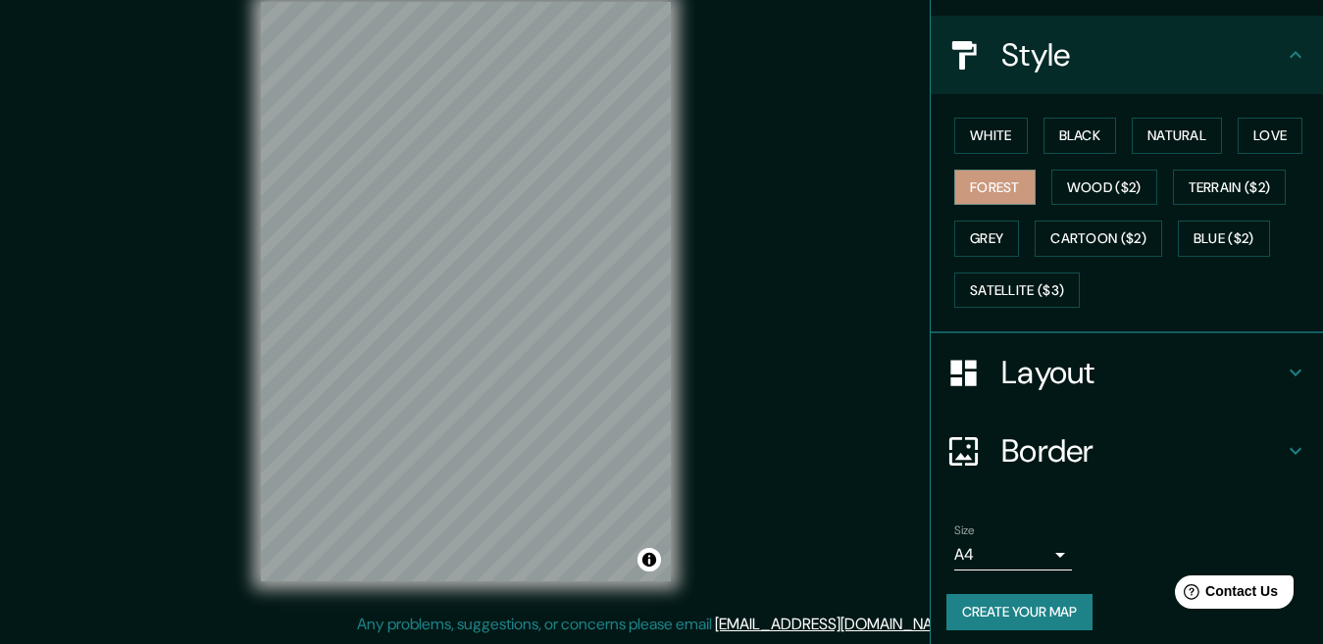
scroll to position [216, 0]
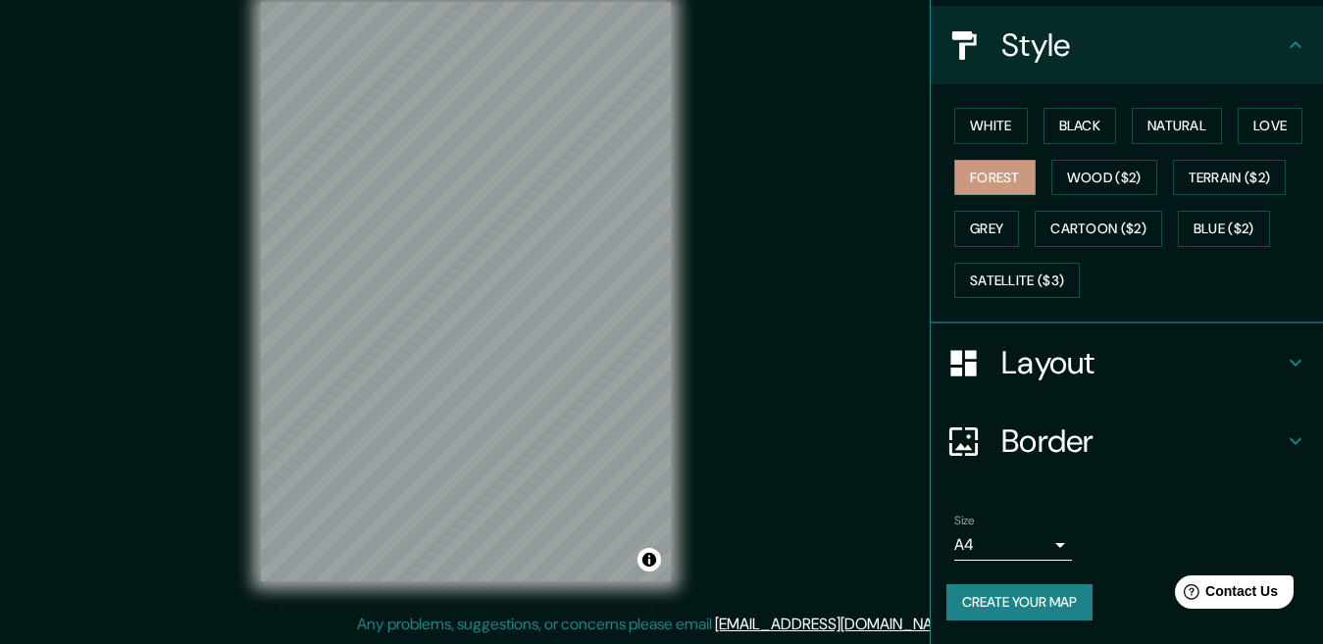
click at [1019, 589] on button "Create your map" at bounding box center [1019, 603] width 146 height 36
click at [994, 601] on button "Create your map" at bounding box center [1019, 603] width 146 height 36
click at [1026, 606] on button "Create your map" at bounding box center [1019, 603] width 146 height 36
click at [1284, 42] on icon at bounding box center [1296, 45] width 24 height 24
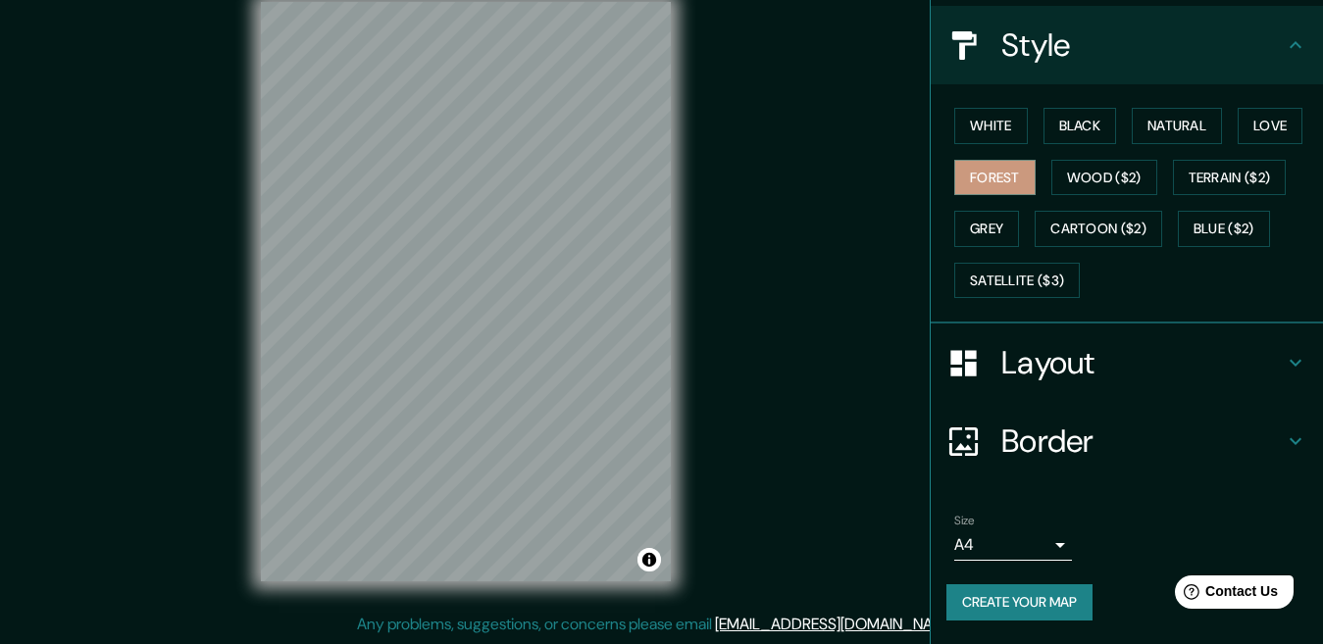
scroll to position [213, 0]
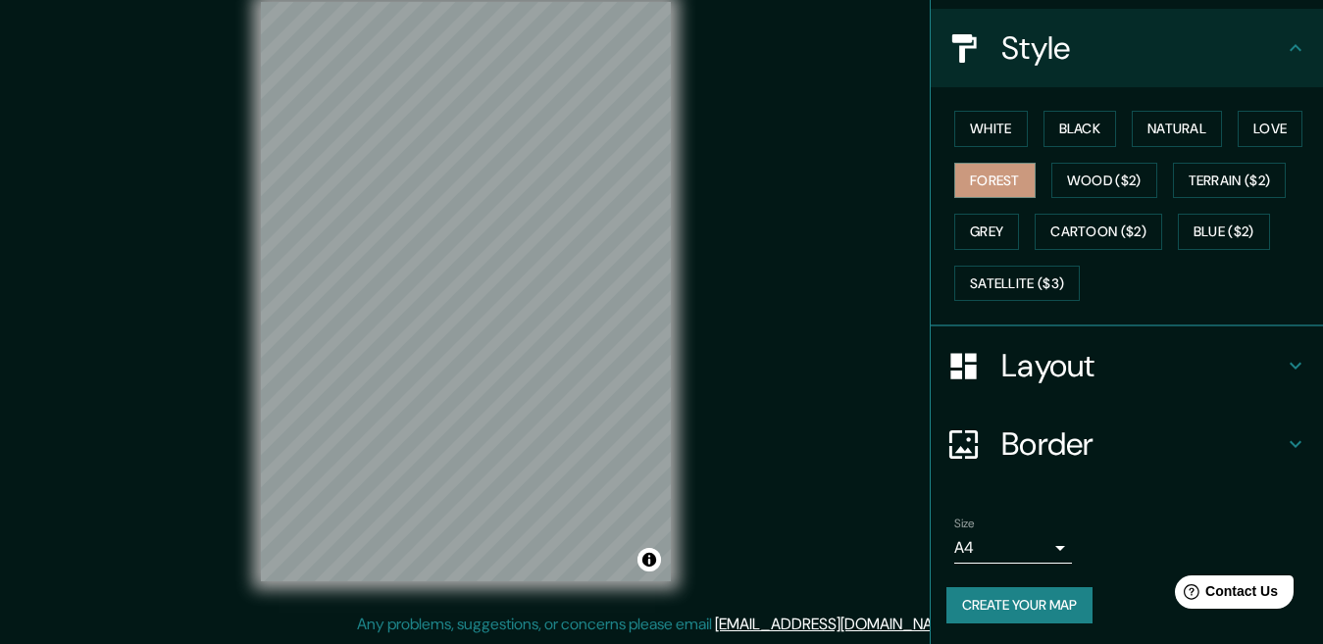
click at [1284, 41] on icon at bounding box center [1296, 48] width 24 height 24
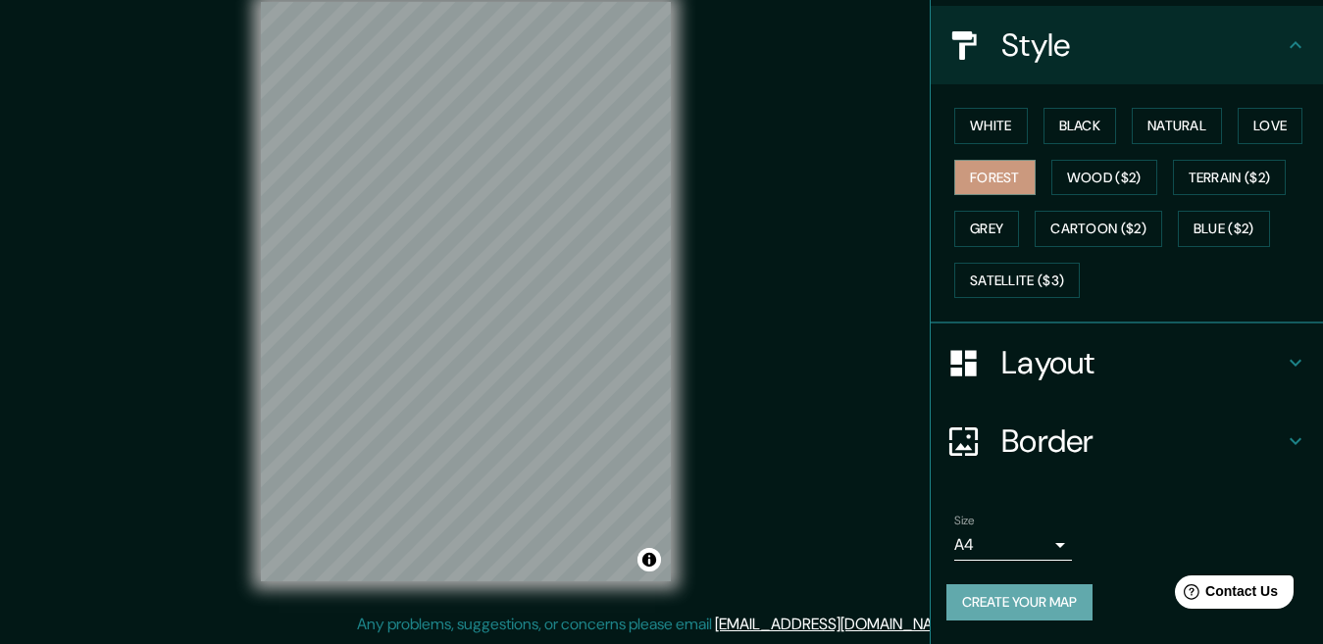
click at [993, 609] on button "Create your map" at bounding box center [1019, 603] width 146 height 36
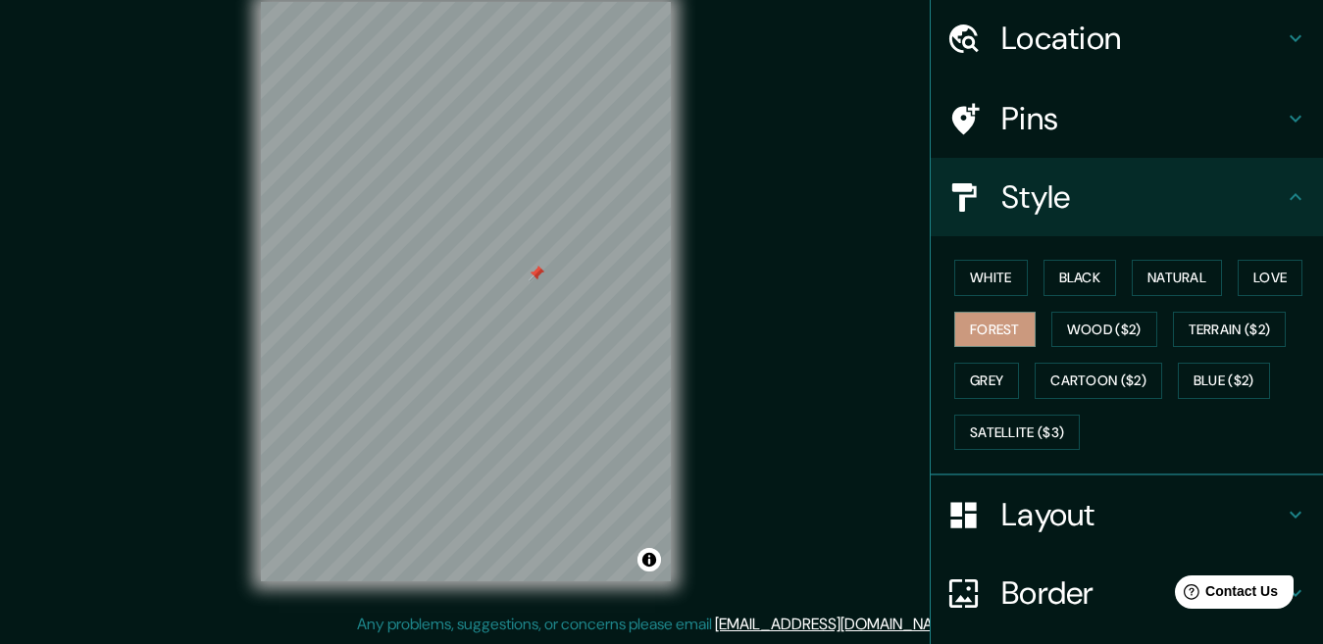
scroll to position [0, 0]
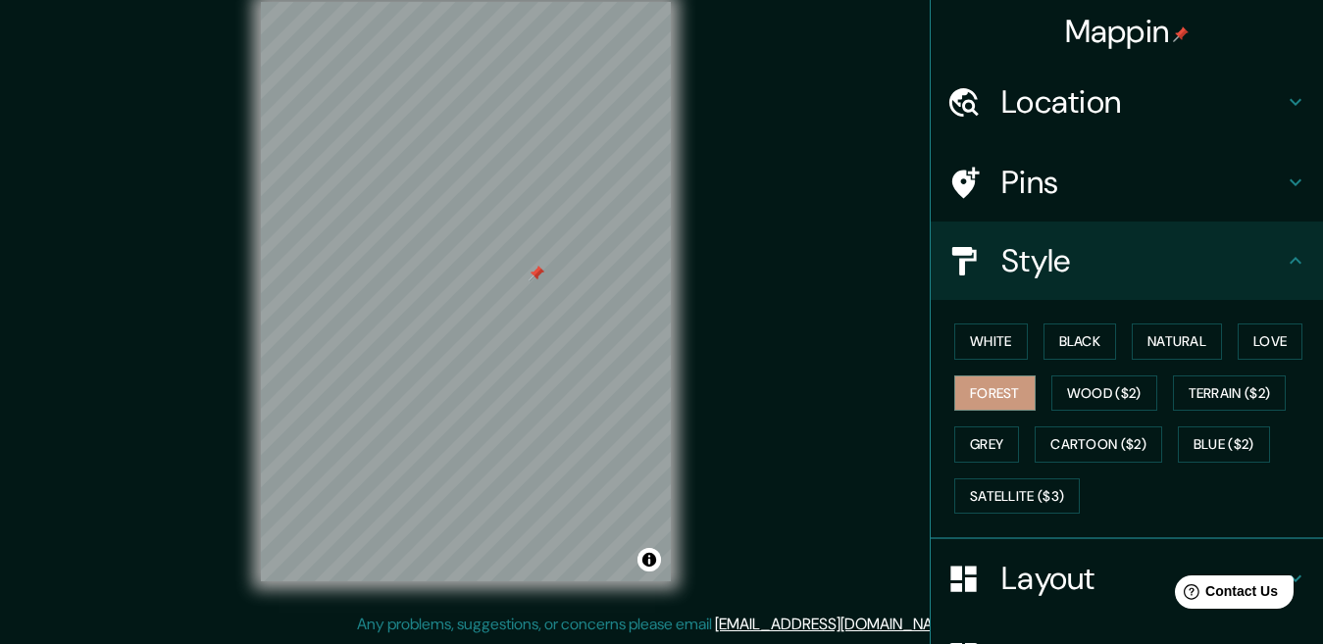
click at [1284, 176] on icon at bounding box center [1296, 183] width 24 height 24
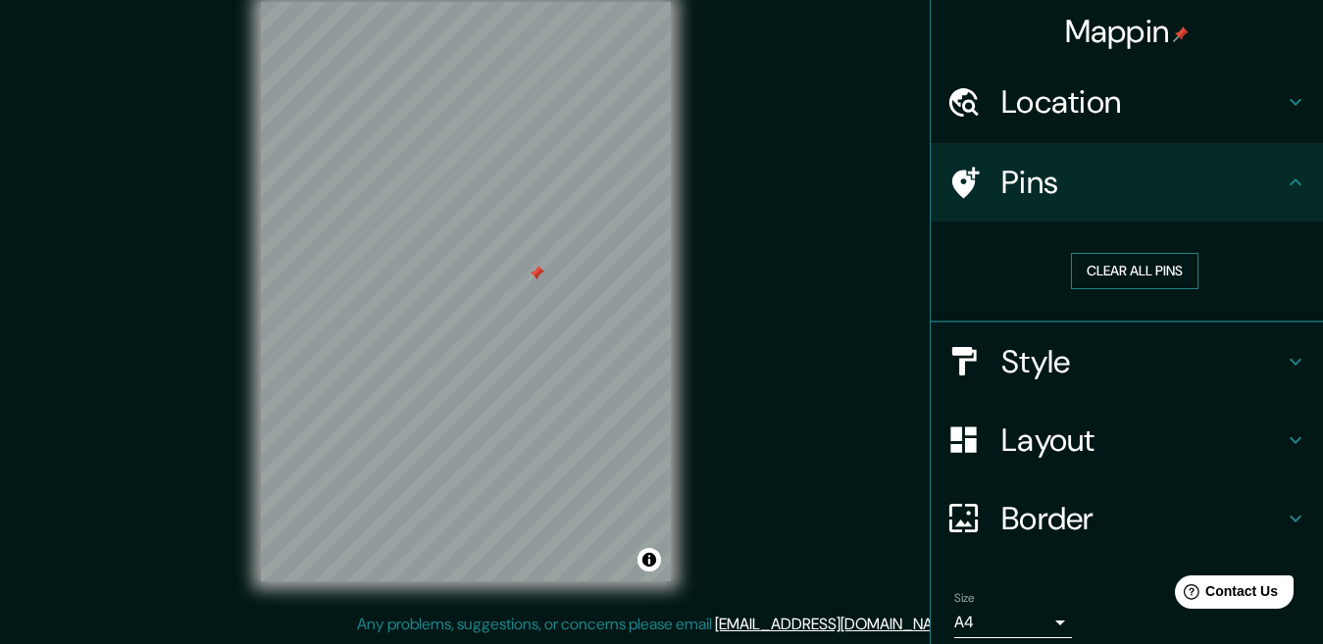
click at [1115, 271] on button "Clear all pins" at bounding box center [1135, 271] width 128 height 36
click at [1284, 174] on icon at bounding box center [1296, 183] width 24 height 24
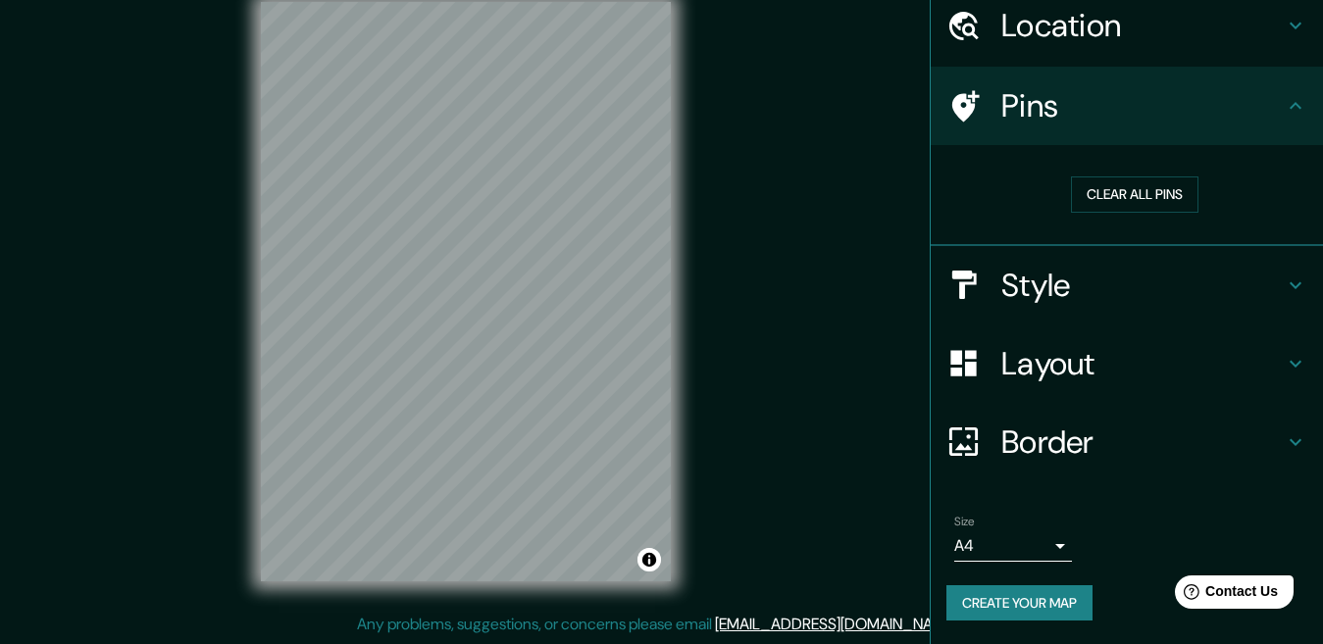
click at [750, 332] on div "Mappin Location San Salvador Tizatlalli, Estado de México, México Pins Clear al…" at bounding box center [661, 308] width 1323 height 674
click at [1150, 190] on button "Clear all pins" at bounding box center [1135, 195] width 128 height 36
click at [1284, 97] on icon at bounding box center [1296, 106] width 24 height 24
click at [1285, 21] on icon at bounding box center [1296, 26] width 24 height 24
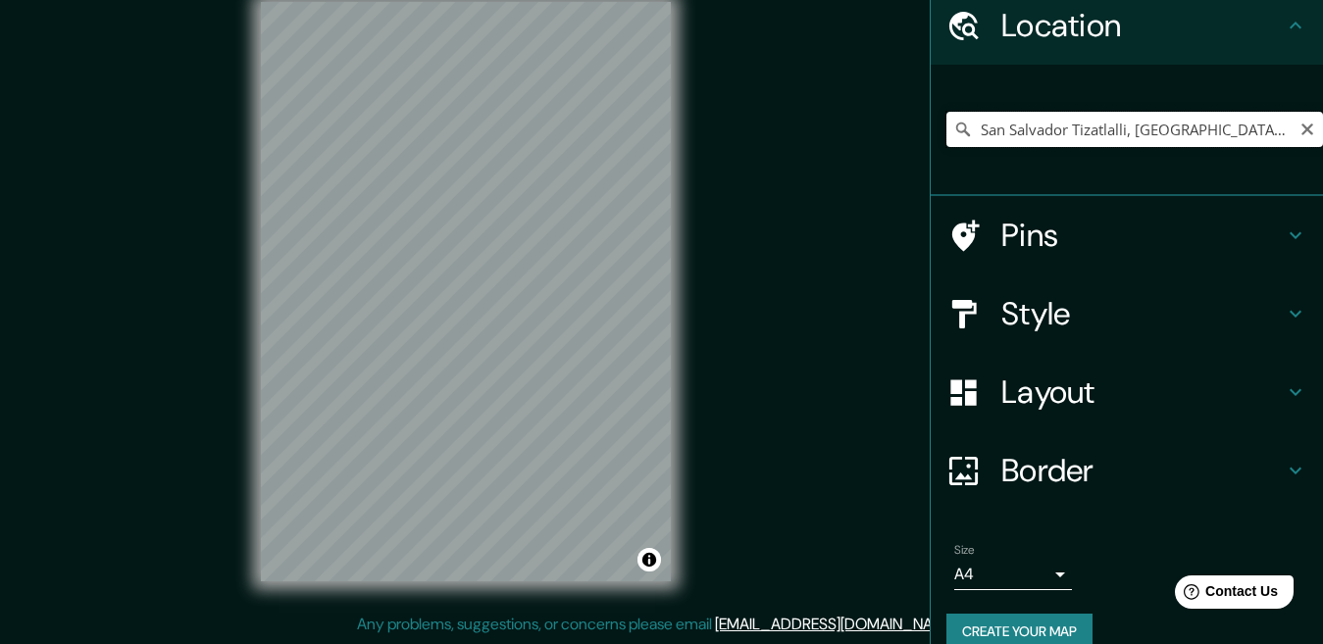
click at [1243, 128] on input "San Salvador Tizatlalli, Estado de México, México" at bounding box center [1134, 129] width 377 height 35
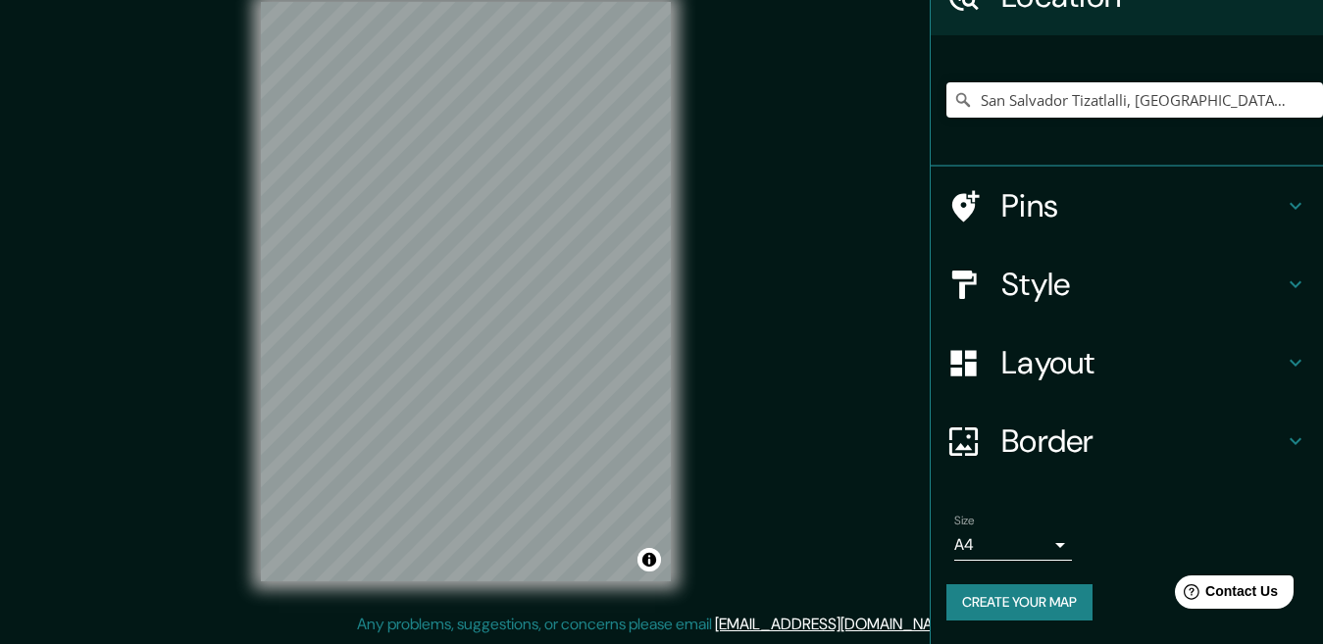
click at [1032, 603] on button "Create your map" at bounding box center [1019, 603] width 146 height 36
click at [1032, 602] on div "Create your map" at bounding box center [1126, 603] width 361 height 36
click at [653, 558] on button "Toggle attribution" at bounding box center [650, 560] width 24 height 24
click at [587, 554] on link "Improve this map" at bounding box center [584, 560] width 97 height 14
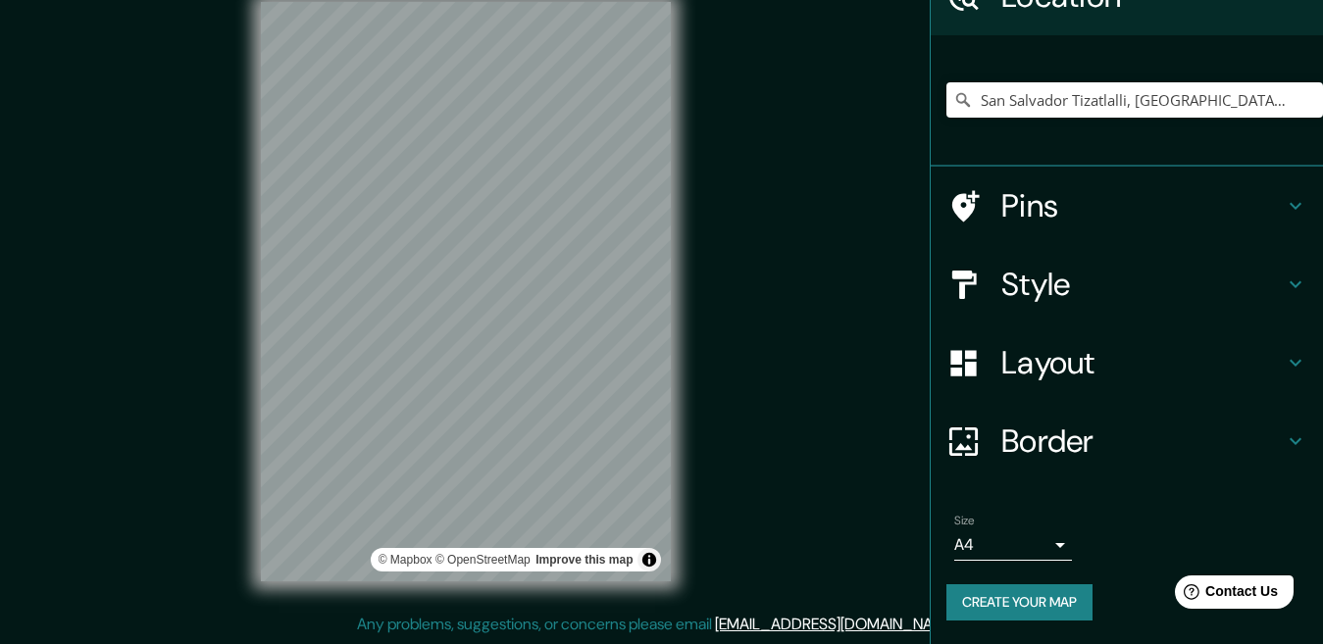
scroll to position [0, 0]
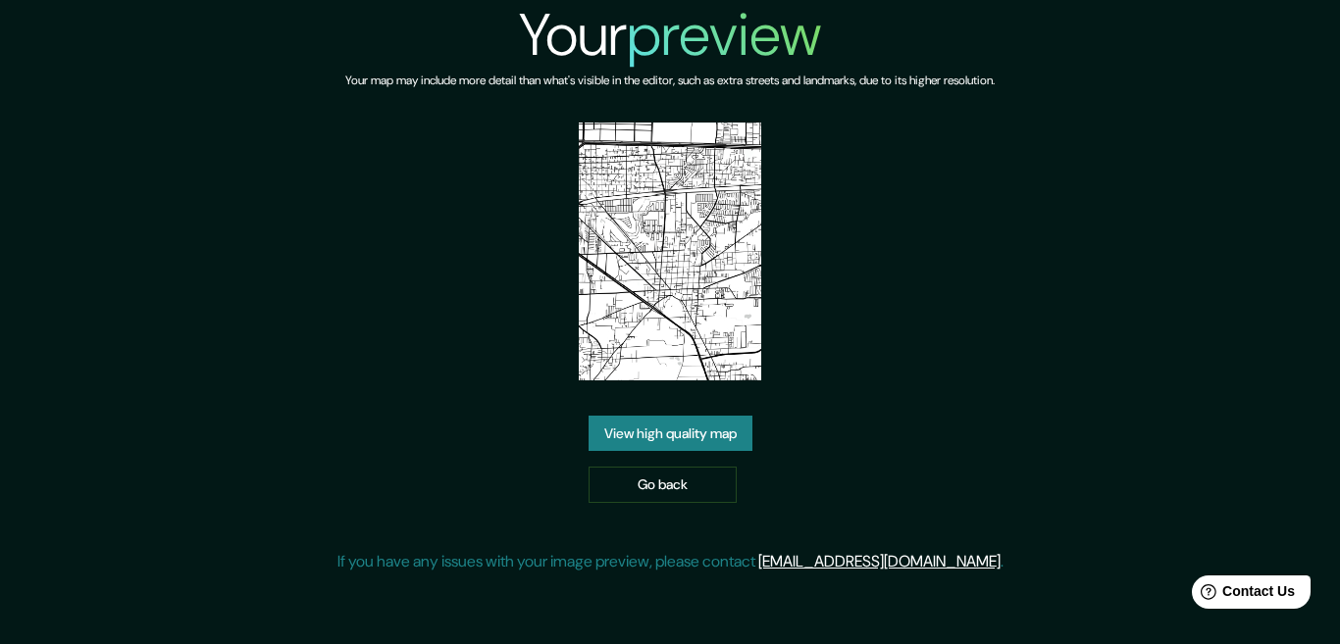
click at [739, 305] on img at bounding box center [670, 252] width 182 height 258
click at [704, 370] on img at bounding box center [670, 252] width 182 height 258
click at [707, 433] on link "View high quality map" at bounding box center [670, 434] width 164 height 36
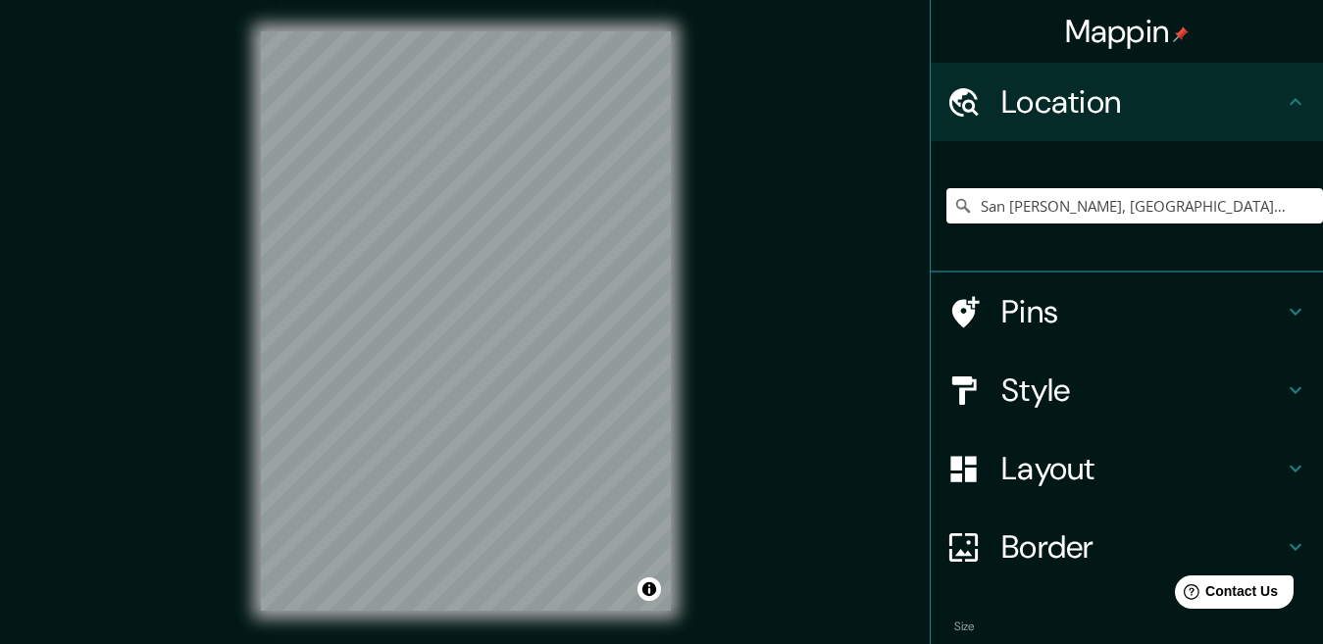
scroll to position [106, 0]
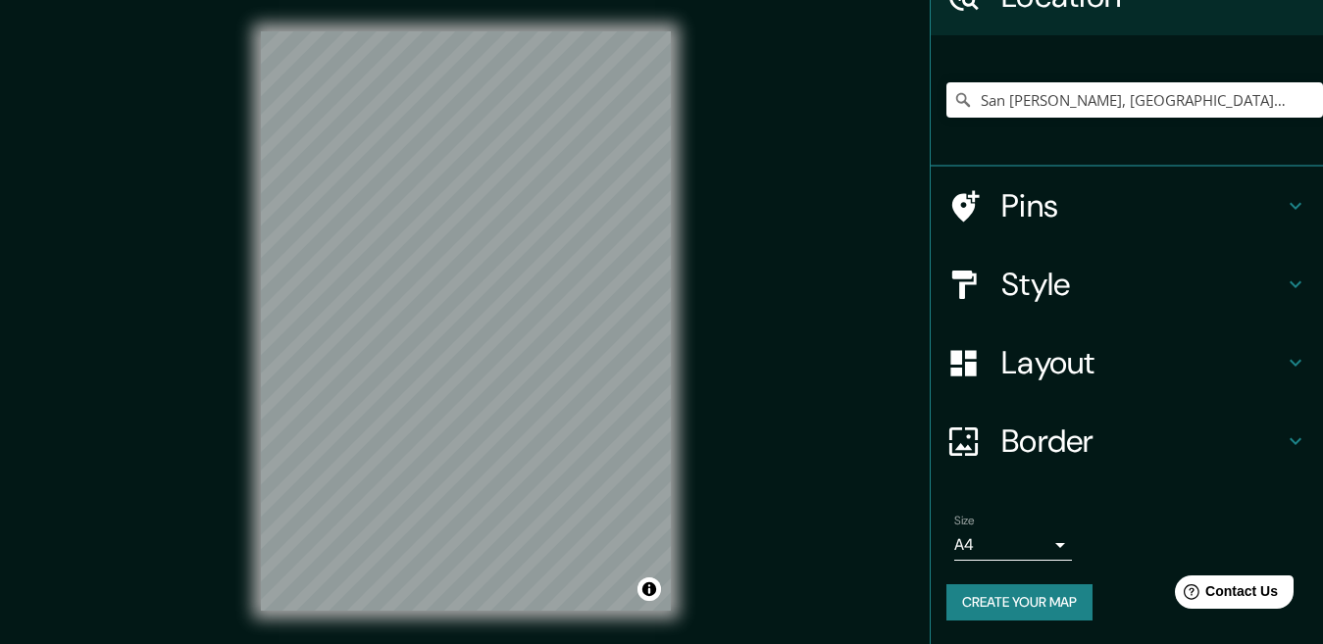
click at [978, 587] on button "Create your map" at bounding box center [1019, 603] width 146 height 36
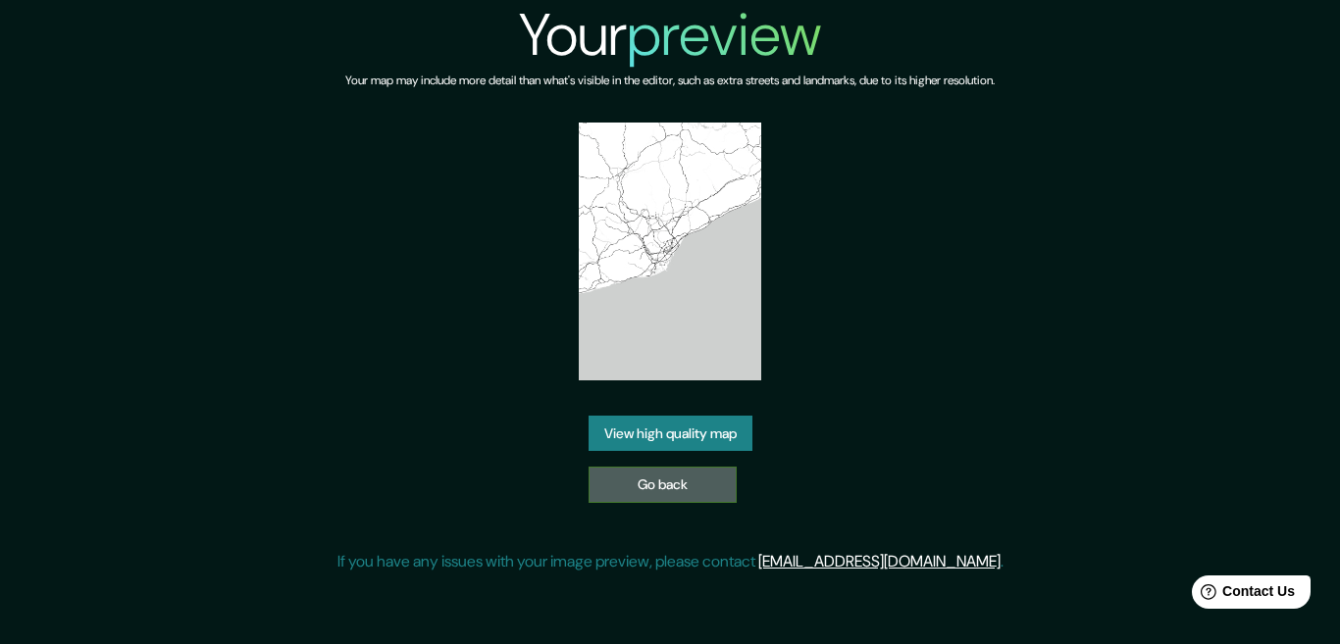
click at [631, 474] on link "Go back" at bounding box center [662, 485] width 148 height 36
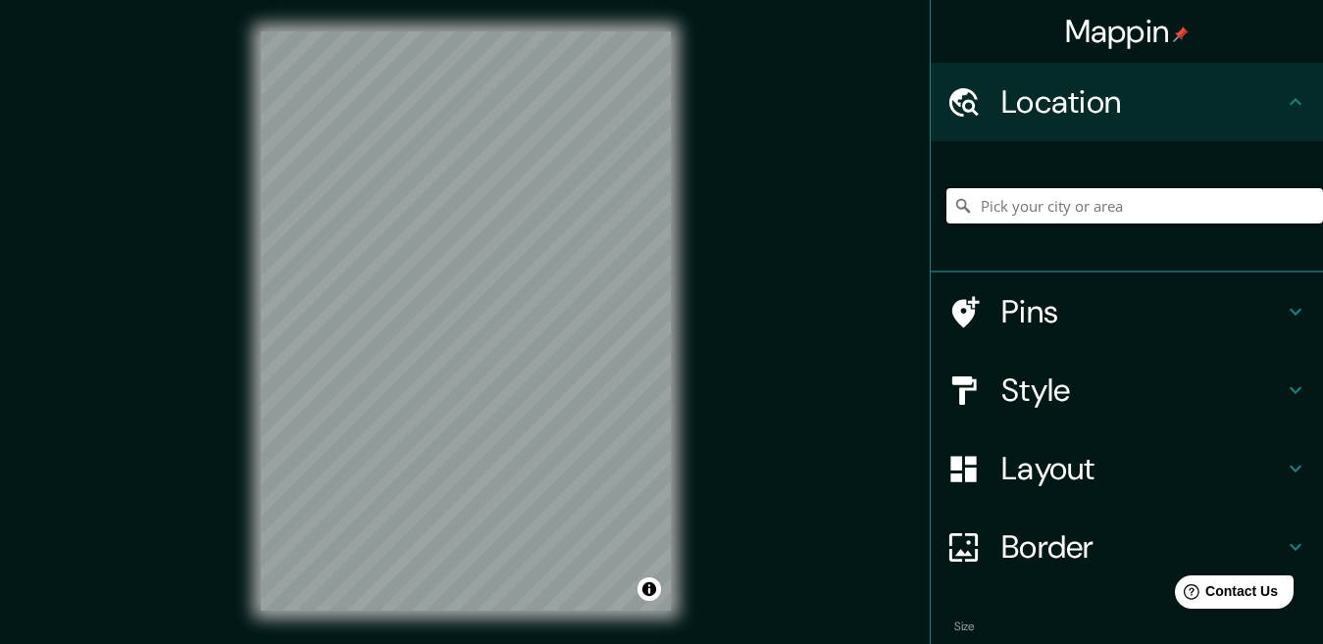
click at [1158, 189] on input "Pick your city or area" at bounding box center [1134, 205] width 377 height 35
click at [1097, 215] on input "Pick your city or area" at bounding box center [1134, 205] width 377 height 35
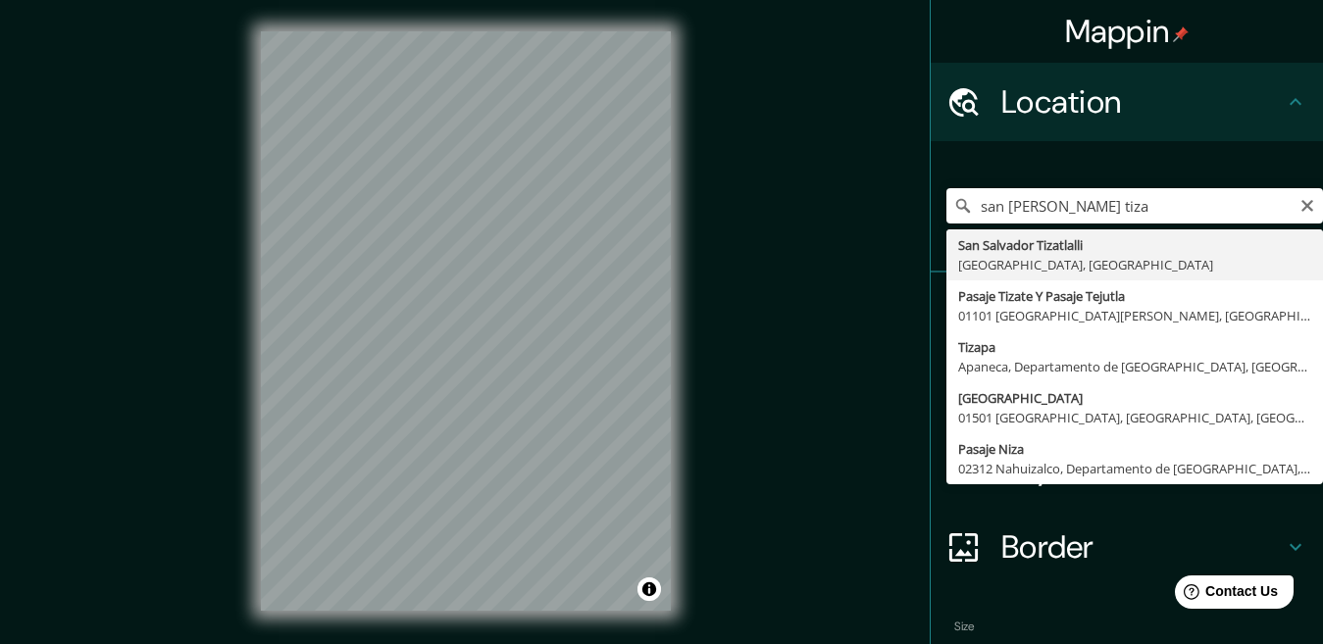
type input "San [PERSON_NAME], [GEOGRAPHIC_DATA], [GEOGRAPHIC_DATA]"
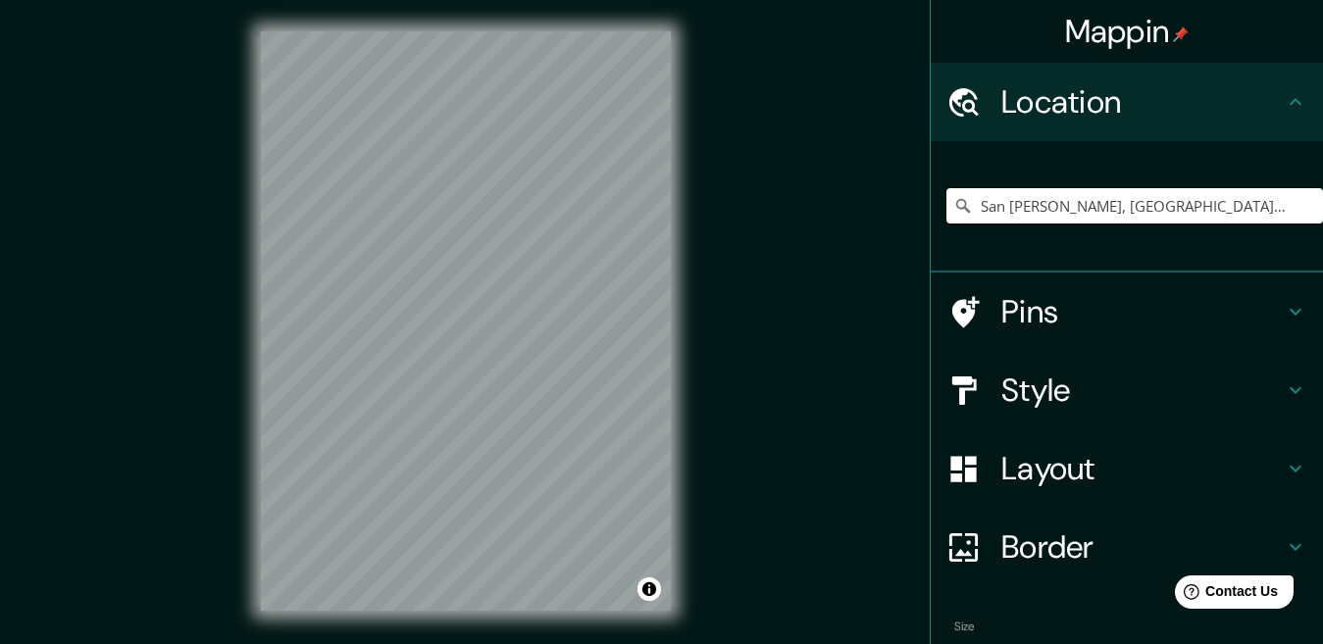
scroll to position [106, 0]
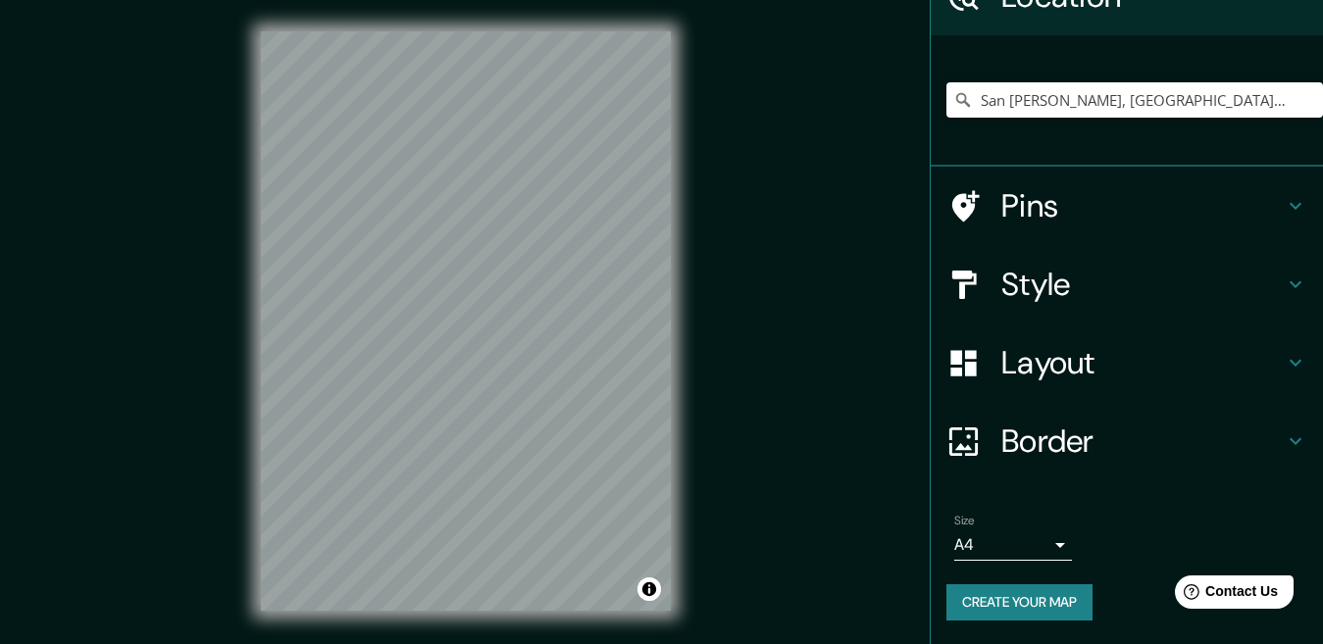
click at [1001, 583] on div "Size A4 single Create your map" at bounding box center [1126, 571] width 361 height 130
click at [1003, 599] on button "Create your map" at bounding box center [1019, 603] width 146 height 36
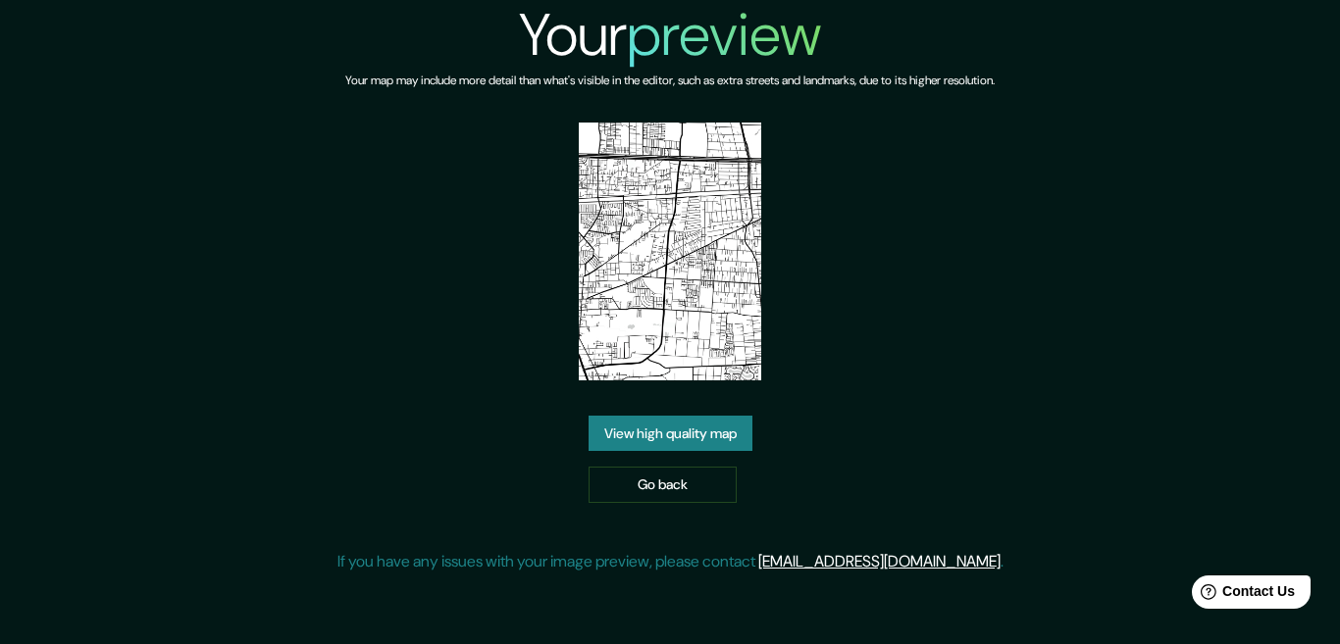
click at [719, 416] on link "View high quality map" at bounding box center [670, 434] width 164 height 36
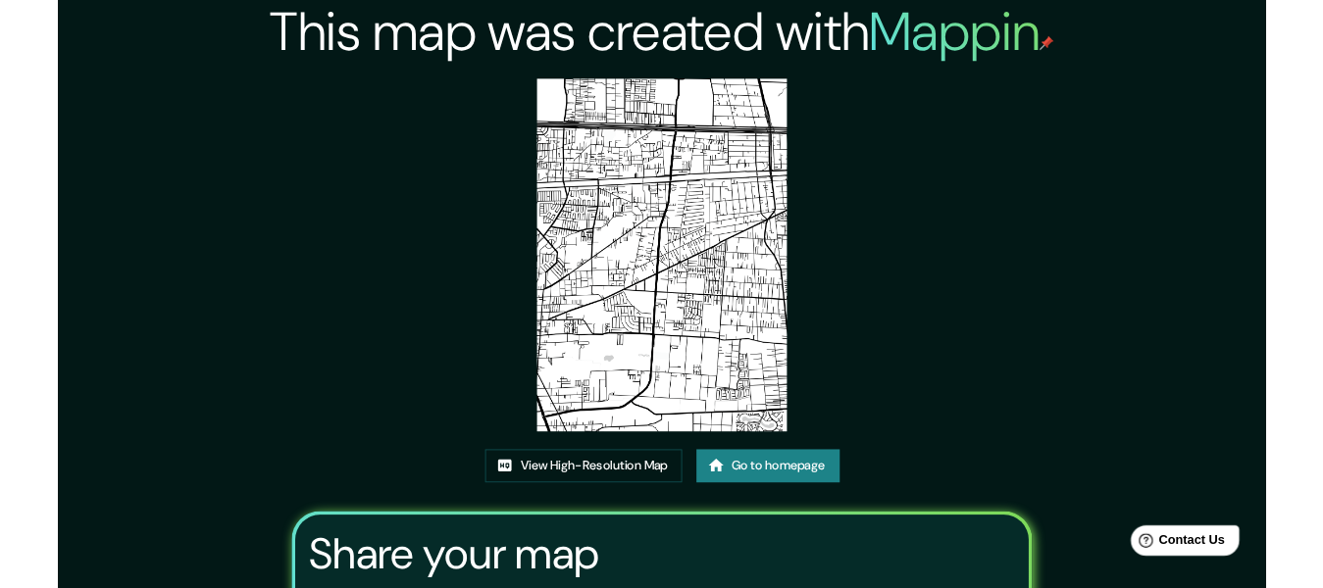
scroll to position [232, 0]
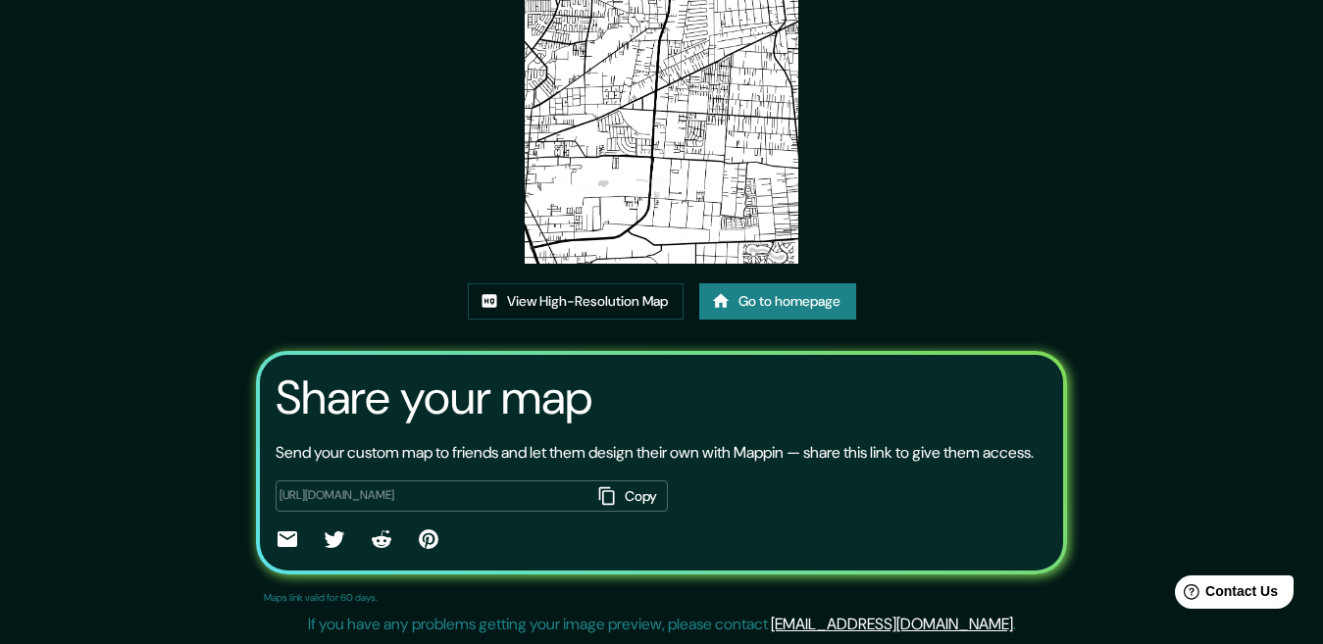
click at [508, 493] on input "[URL][DOMAIN_NAME]" at bounding box center [436, 495] width 312 height 17
click at [642, 489] on button "Copy" at bounding box center [629, 497] width 77 height 32
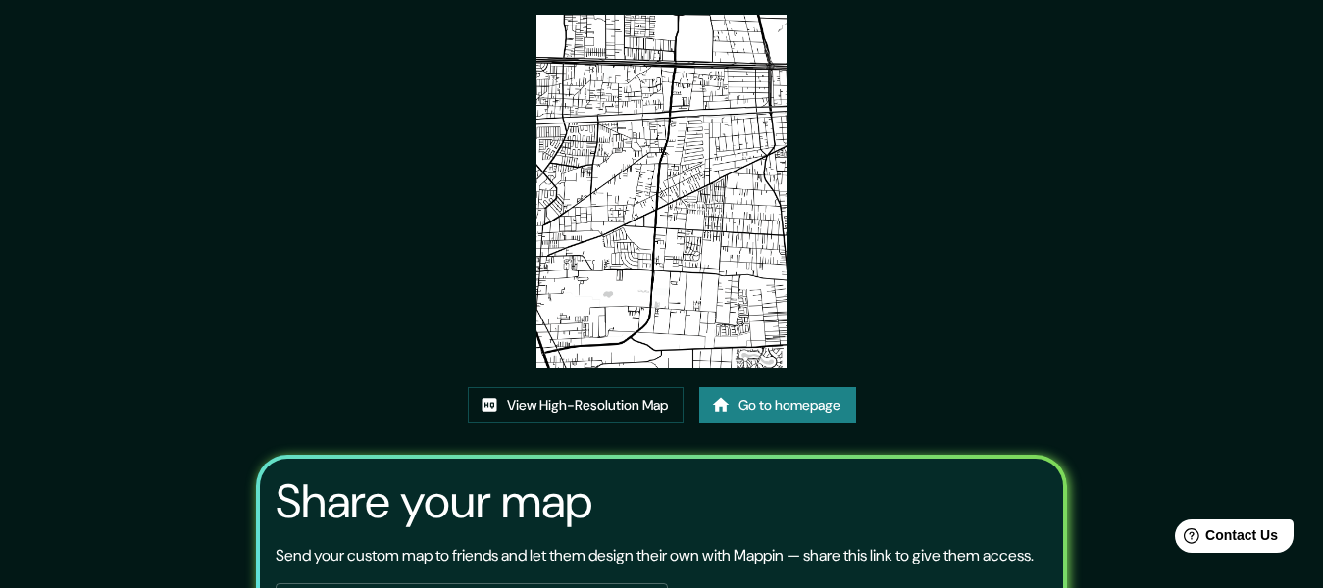
scroll to position [0, 0]
